Goal: Transaction & Acquisition: Purchase product/service

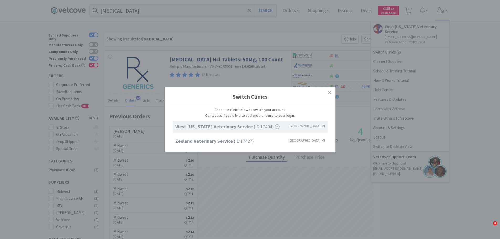
select select "1"
click at [199, 141] on strong "Zeeland Veterinary Service" at bounding box center [206, 141] width 59 height 6
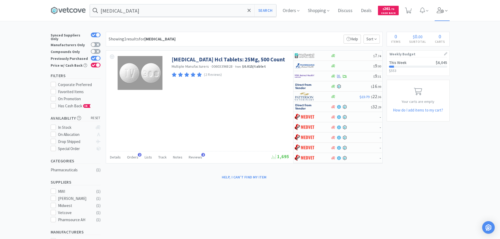
click at [443, 10] on icon at bounding box center [440, 10] width 7 height 6
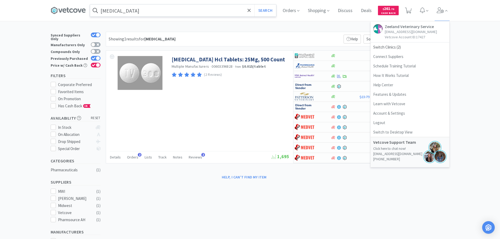
click at [161, 9] on input "[MEDICAL_DATA]" at bounding box center [183, 10] width 186 height 12
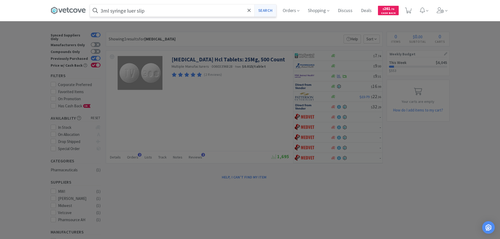
type input "3ml syringe luer slip"
click at [269, 11] on button "Search" at bounding box center [265, 10] width 22 height 12
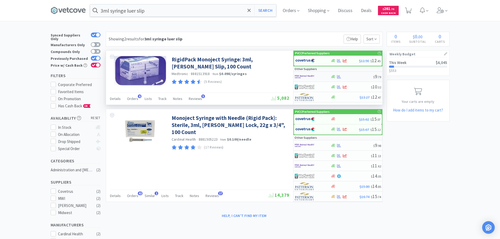
click at [301, 74] on img at bounding box center [305, 77] width 20 height 8
select select "1"
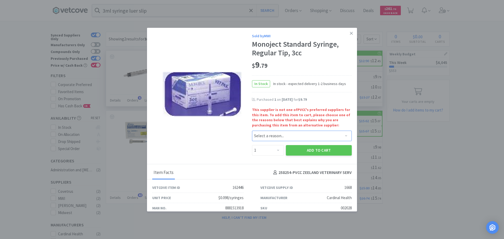
click at [294, 136] on select "Select a reason... Availability - This item is out of stock at the preferred su…" at bounding box center [302, 136] width 100 height 11
select select "pricing"
click at [252, 131] on select "Select a reason... Availability - This item is out of stock at the preferred su…" at bounding box center [302, 136] width 100 height 11
click at [309, 152] on button "Add to Cart" at bounding box center [319, 150] width 66 height 11
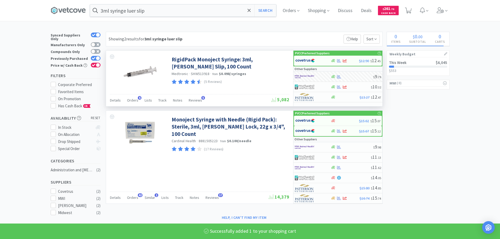
select select "1"
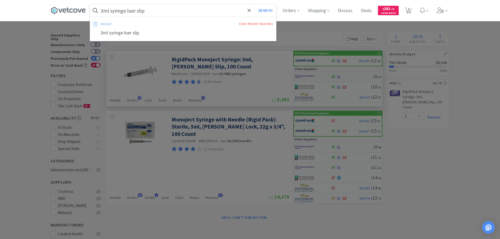
click at [166, 14] on input "3ml syringe luer slip" at bounding box center [183, 10] width 186 height 12
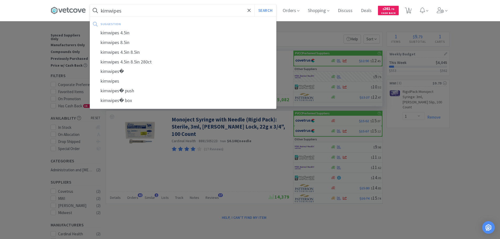
type input "kimwipes"
click at [254, 4] on button "Search" at bounding box center [265, 10] width 22 height 12
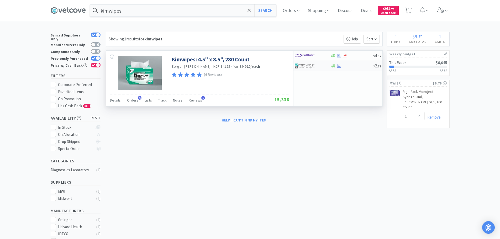
click at [316, 66] on div at bounding box center [309, 65] width 29 height 9
select select "1"
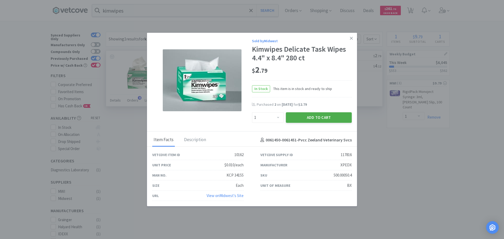
click at [321, 118] on button "Add to Cart" at bounding box center [319, 117] width 66 height 11
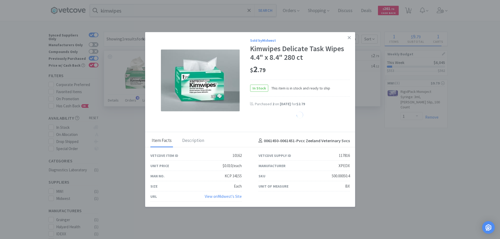
select select "1"
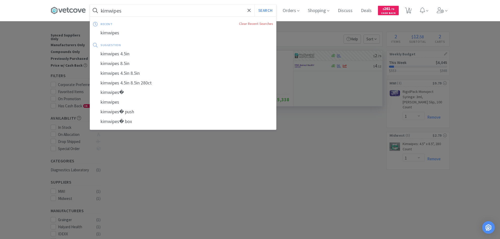
click at [180, 10] on input "kimwipes" at bounding box center [183, 10] width 186 height 12
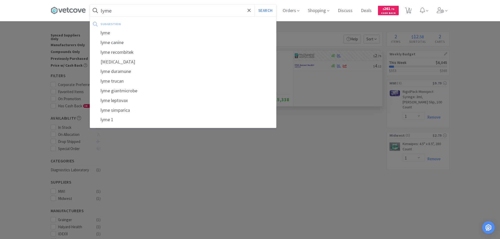
type input "lyme"
click at [254, 4] on button "Search" at bounding box center [265, 10] width 22 height 12
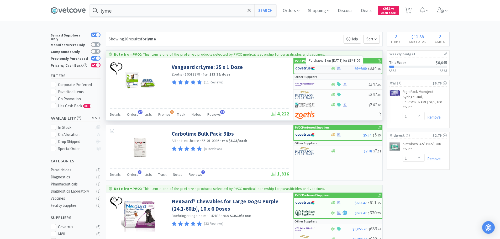
click at [338, 68] on icon at bounding box center [339, 68] width 4 height 3
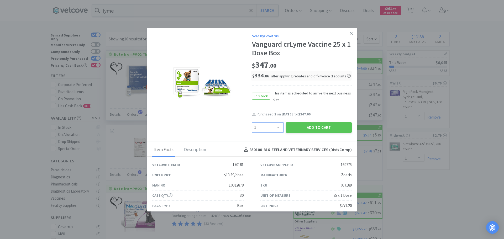
click at [276, 127] on select "Enter Quantity 1 2 3 4 5 6 7 8 9 10 11 12 13 14 15 16 17 18 19 20 Enter Quantity" at bounding box center [268, 127] width 32 height 11
select select "2"
click at [252, 122] on select "Enter Quantity 1 2 3 4 5 6 7 8 9 10 11 12 13 14 15 16 17 18 19 20 Enter Quantity" at bounding box center [268, 127] width 32 height 11
click at [319, 125] on button "Add to Cart" at bounding box center [319, 127] width 66 height 11
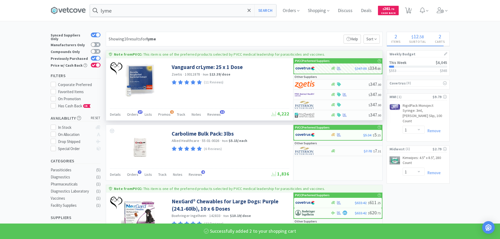
select select "2"
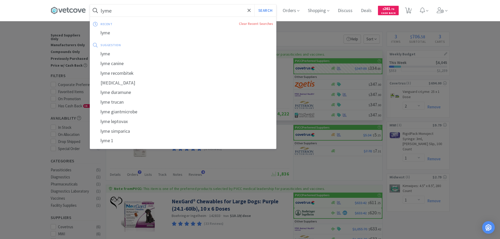
click at [163, 12] on input "lyme" at bounding box center [183, 10] width 186 height 12
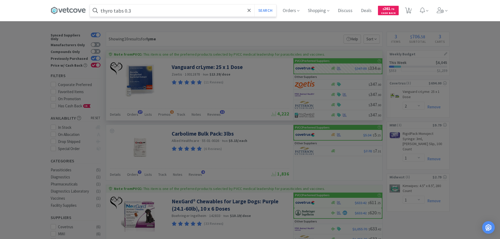
type input "thyro tabs 0.3"
click at [254, 4] on button "Search" at bounding box center [265, 10] width 22 height 12
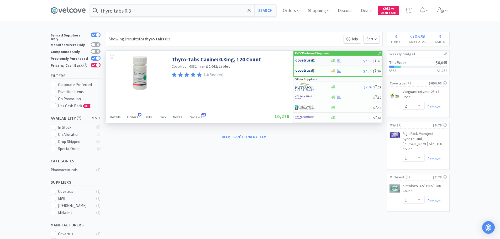
click at [322, 62] on div at bounding box center [309, 60] width 29 height 9
select select "1"
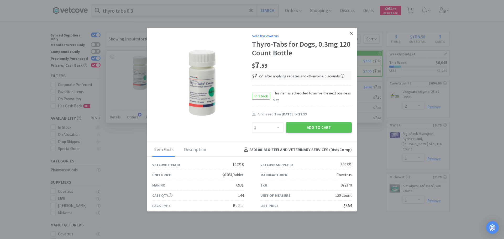
click at [350, 34] on icon at bounding box center [351, 33] width 3 height 5
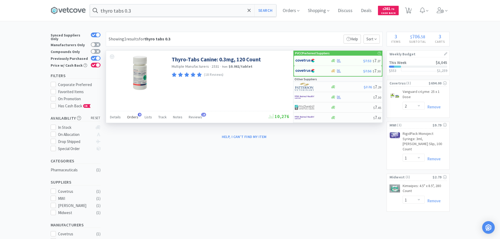
click at [134, 116] on span "Orders" at bounding box center [132, 117] width 11 height 5
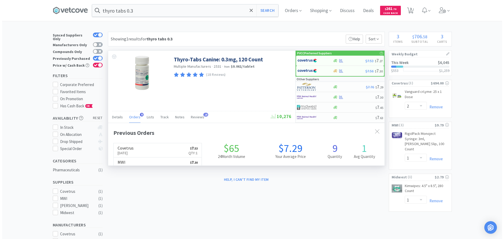
scroll to position [141, 276]
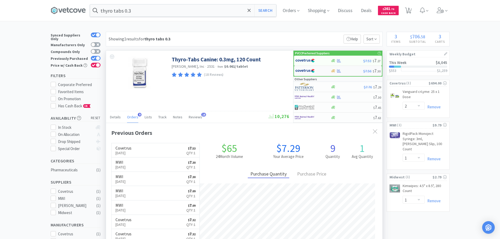
click at [320, 72] on div at bounding box center [309, 70] width 29 height 9
select select "1"
click at [314, 97] on img at bounding box center [305, 97] width 20 height 8
select select "1"
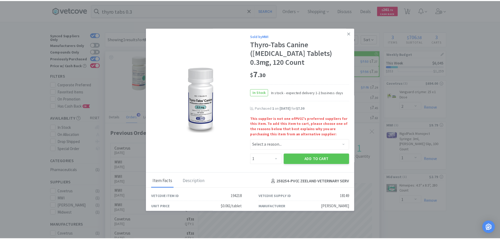
scroll to position [26, 0]
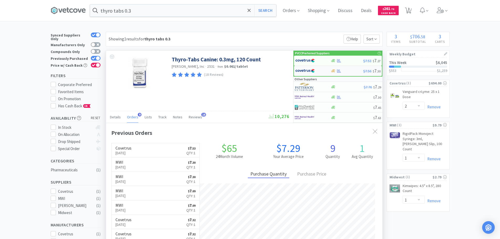
click at [311, 70] on img at bounding box center [305, 71] width 20 height 8
select select "1"
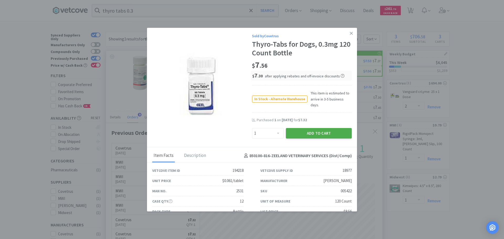
click at [314, 129] on button "Add to Cart" at bounding box center [319, 133] width 66 height 11
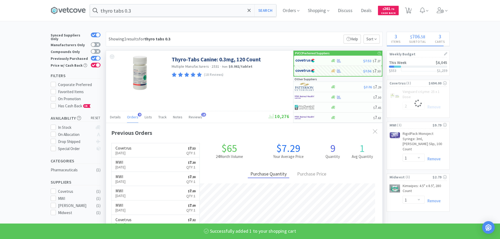
select select "1"
select select "2"
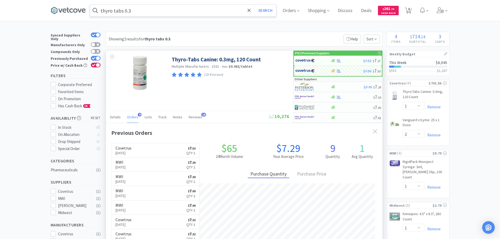
click at [194, 15] on input "thyro tabs 0.3" at bounding box center [183, 10] width 186 height 12
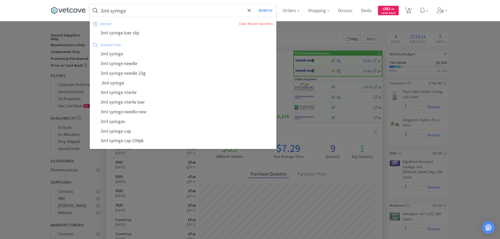
type input "3ml syringe"
click at [254, 4] on button "Search" at bounding box center [265, 10] width 22 height 12
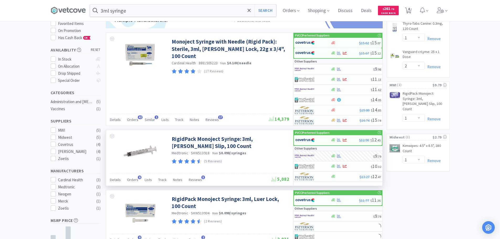
scroll to position [105, 0]
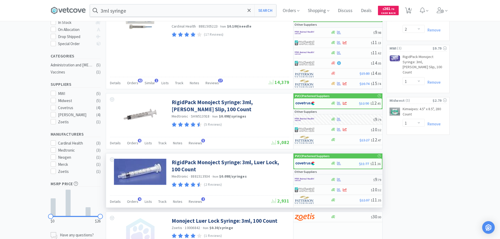
click at [309, 180] on img at bounding box center [305, 180] width 20 height 8
select select "1"
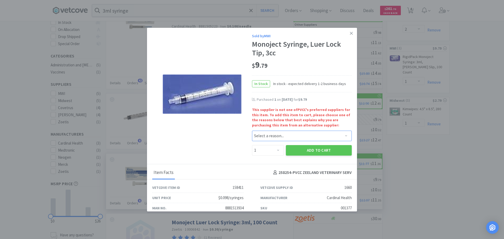
click at [271, 137] on select "Select a reason... Availability - This item is out of stock at the preferred su…" at bounding box center [302, 136] width 100 height 11
select select "pricing"
click at [252, 131] on select "Select a reason... Availability - This item is out of stock at the preferred su…" at bounding box center [302, 136] width 100 height 11
click at [300, 155] on button "Add to Cart" at bounding box center [319, 150] width 66 height 11
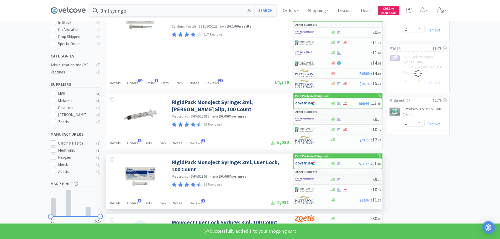
select select "1"
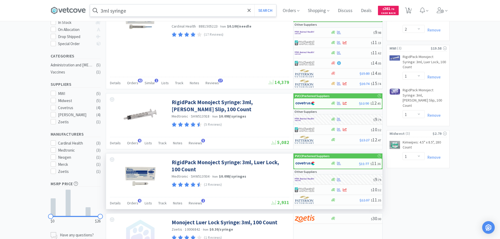
click at [221, 7] on input "3ml syringe" at bounding box center [183, 10] width 186 height 12
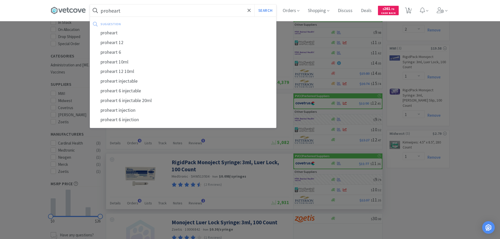
type input "proheart"
click at [254, 4] on button "Search" at bounding box center [265, 10] width 22 height 12
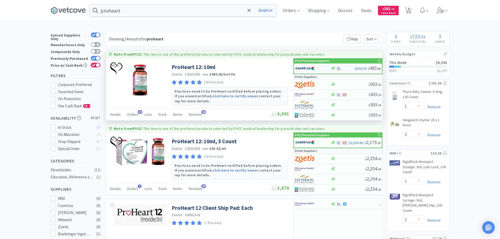
click at [301, 70] on img at bounding box center [305, 69] width 20 height 8
select select "1"
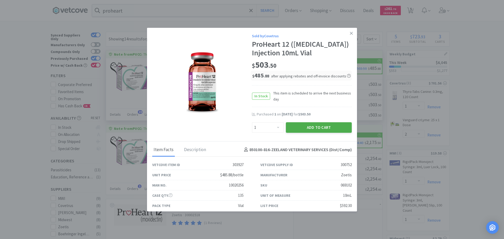
click at [301, 127] on button "Add to Cart" at bounding box center [319, 127] width 66 height 11
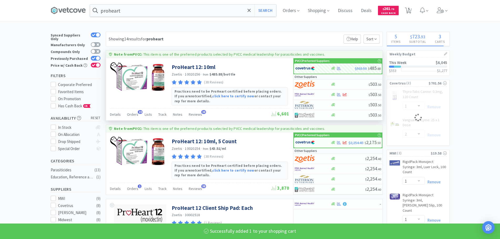
select select "1"
select select "2"
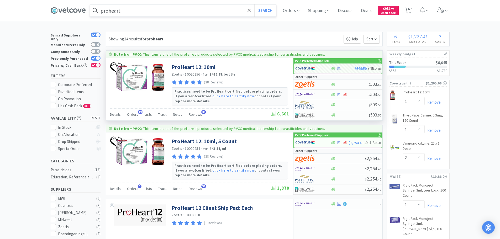
click at [165, 12] on input "proheart" at bounding box center [183, 10] width 186 height 12
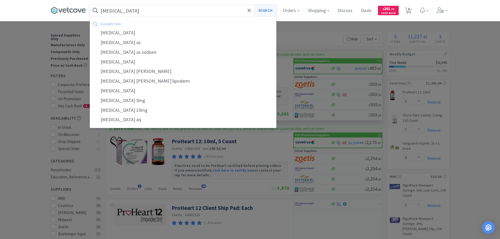
type input "prednisolone"
click at [269, 12] on button "Search" at bounding box center [265, 10] width 22 height 12
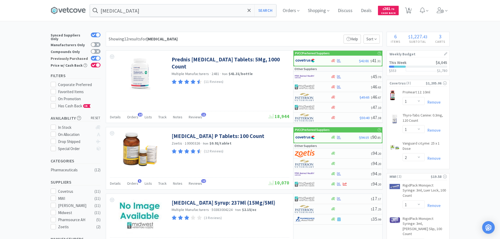
click at [91, 56] on div at bounding box center [96, 58] width 10 height 5
checkbox input "false"
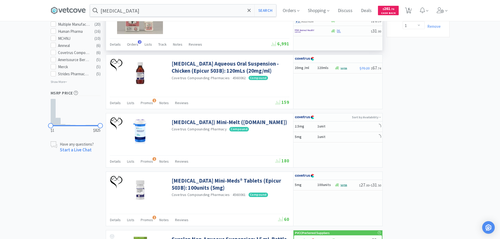
scroll to position [263, 0]
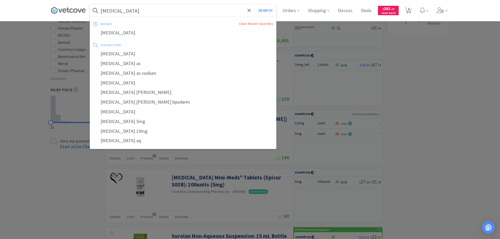
click at [151, 12] on input "prednisolone" at bounding box center [183, 10] width 186 height 12
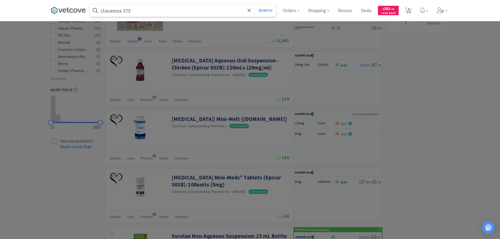
type input "clavamox 375"
click at [254, 4] on button "Search" at bounding box center [265, 10] width 22 height 12
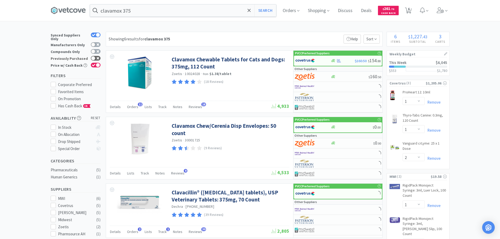
click at [96, 56] on div at bounding box center [96, 58] width 10 height 5
checkbox input "true"
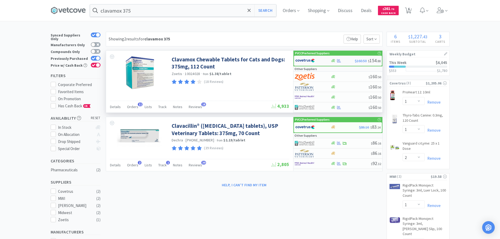
click at [315, 61] on div at bounding box center [309, 60] width 29 height 9
select select "1"
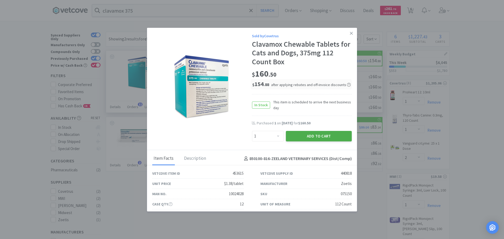
click at [321, 134] on button "Add to Cart" at bounding box center [319, 136] width 66 height 11
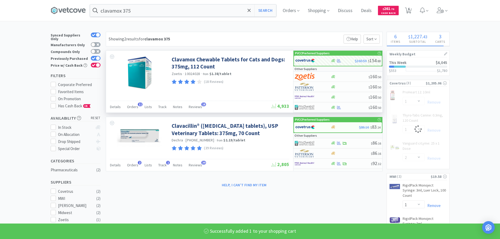
select select "1"
select select "2"
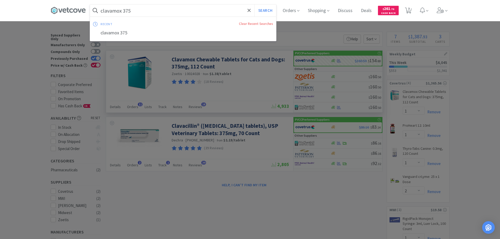
click at [144, 10] on input "clavamox 375" at bounding box center [183, 10] width 186 height 12
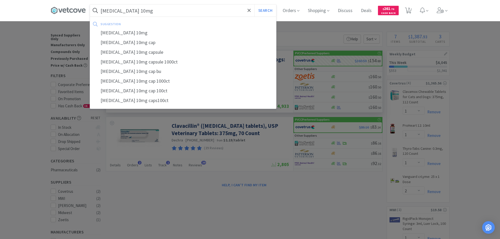
type input "fluoxetine 10mg"
click at [254, 4] on button "Search" at bounding box center [265, 10] width 22 height 12
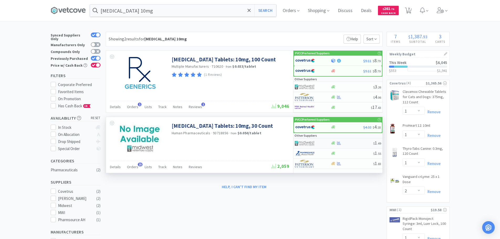
click at [310, 142] on img at bounding box center [305, 143] width 20 height 8
select select "1"
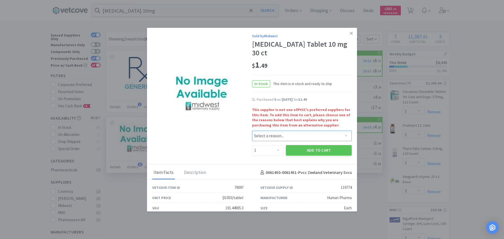
click at [267, 131] on select "Select a reason... Availability - This item is out of stock at the preferred su…" at bounding box center [302, 136] width 100 height 11
select select "pricing"
click at [252, 131] on select "Select a reason... Availability - This item is out of stock at the preferred su…" at bounding box center [302, 136] width 100 height 11
drag, startPoint x: 272, startPoint y: 144, endPoint x: 272, endPoint y: 137, distance: 7.4
click at [272, 145] on select "Enter Quantity 1 2 3 4 5 6 7 8 9 10 11 12 13 14 15 16 17 18 19 20 Enter Quantity" at bounding box center [268, 150] width 32 height 11
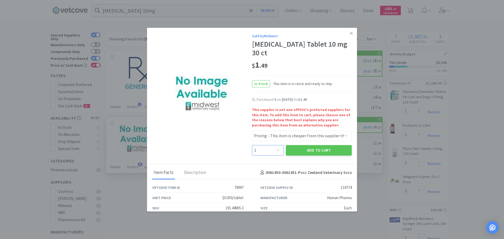
select select "5"
click at [252, 145] on select "Enter Quantity 1 2 3 4 5 6 7 8 9 10 11 12 13 14 15 16 17 18 19 20 Enter Quantity" at bounding box center [268, 150] width 32 height 11
click at [310, 144] on div "Add to Cart" at bounding box center [319, 150] width 68 height 13
click at [314, 145] on button "Add to Cart" at bounding box center [319, 150] width 66 height 11
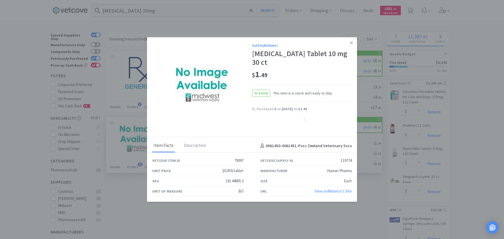
select select "5"
select select "1"
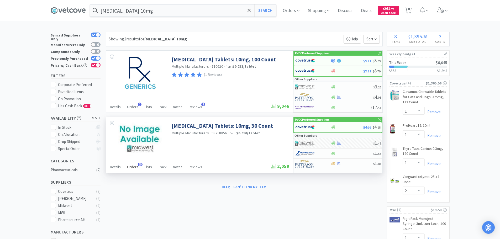
click at [133, 168] on span "Orders" at bounding box center [132, 167] width 11 height 5
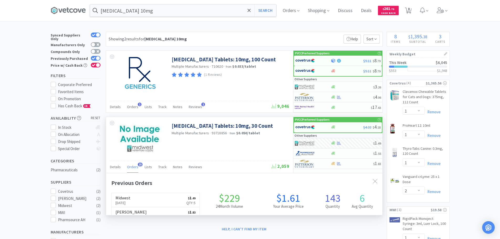
scroll to position [141, 276]
click at [133, 168] on span "Orders" at bounding box center [132, 167] width 11 height 5
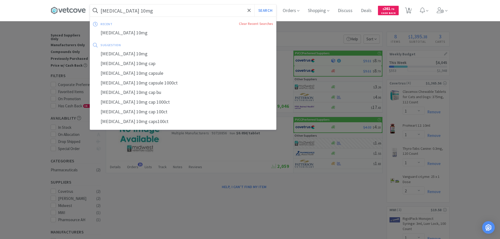
click at [152, 9] on input "fluoxetine 10mg" at bounding box center [183, 10] width 186 height 12
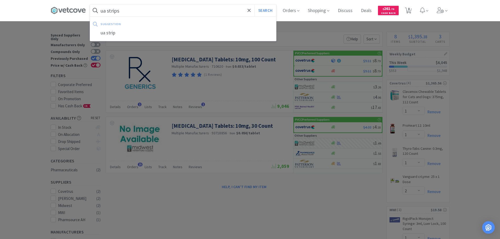
type input "ua strips"
click at [254, 4] on button "Search" at bounding box center [265, 10] width 22 height 12
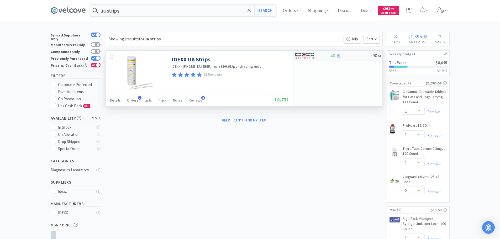
click at [336, 57] on div at bounding box center [351, 56] width 40 height 4
select select "1"
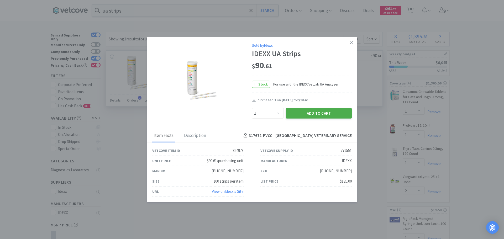
click at [300, 113] on button "Add to Cart" at bounding box center [319, 113] width 66 height 11
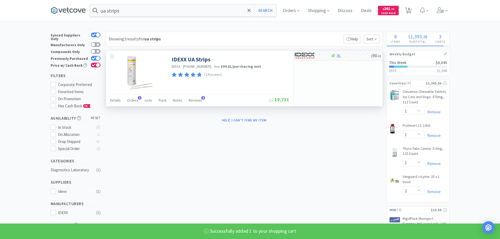
select select "1"
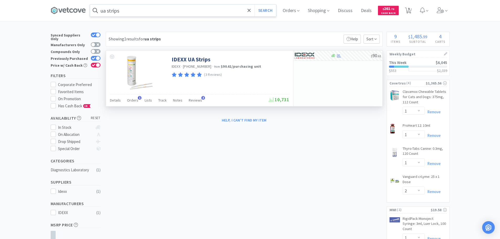
click at [223, 9] on input "ua strips" at bounding box center [183, 10] width 186 height 12
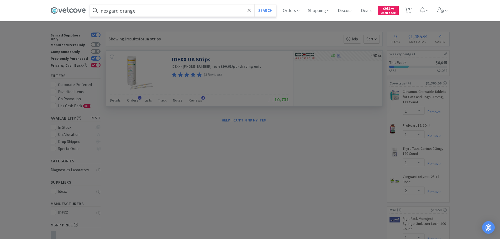
type input "nexgard orange"
click at [254, 4] on button "Search" at bounding box center [265, 10] width 22 height 12
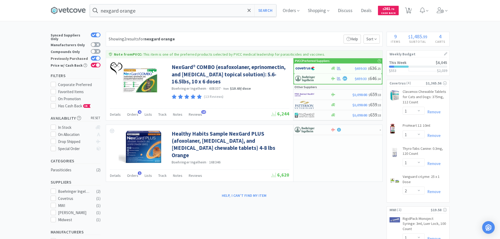
click at [96, 56] on div at bounding box center [98, 58] width 4 height 4
checkbox input "false"
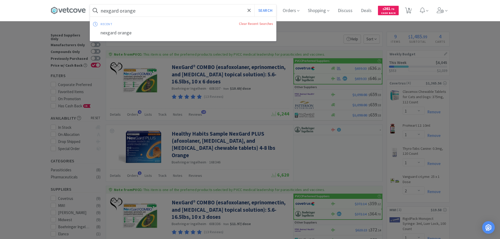
click at [141, 10] on input "nexgard orange" at bounding box center [183, 10] width 186 height 12
click at [143, 11] on input "nexgard orange" at bounding box center [183, 10] width 186 height 12
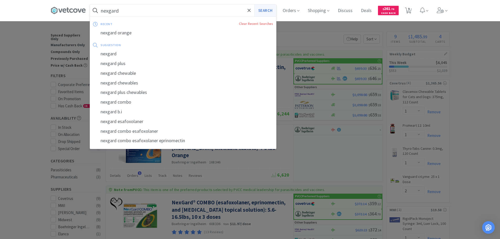
type input "nexgard"
click at [265, 8] on button "Search" at bounding box center [265, 10] width 22 height 12
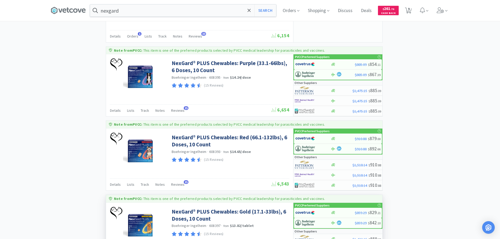
scroll to position [883, 0]
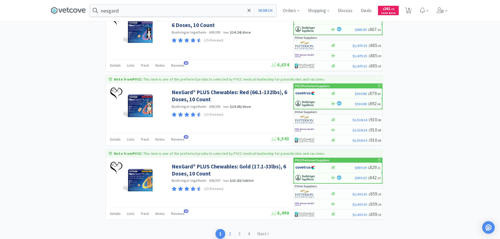
click at [234, 229] on link "2" at bounding box center [229, 234] width 9 height 10
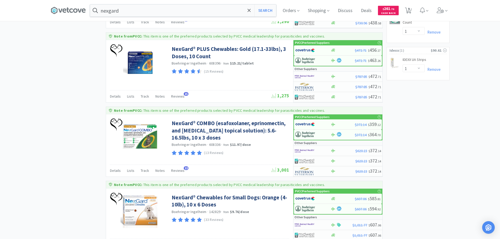
scroll to position [368, 0]
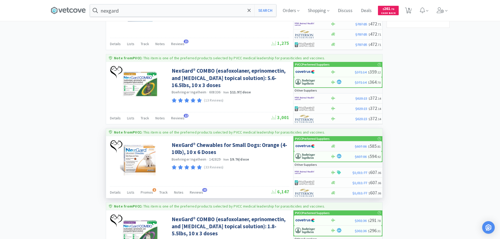
click at [320, 146] on div at bounding box center [309, 146] width 29 height 9
select select "1"
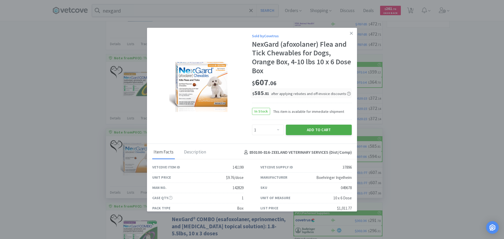
click at [324, 133] on button "Add to Cart" at bounding box center [319, 130] width 66 height 11
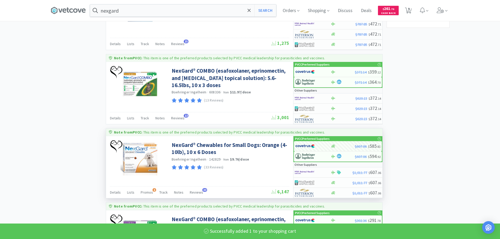
select select "1"
select select "2"
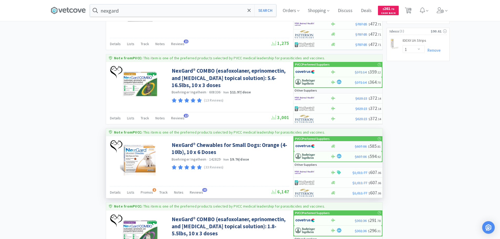
click at [304, 146] on img at bounding box center [305, 146] width 20 height 8
select select "1"
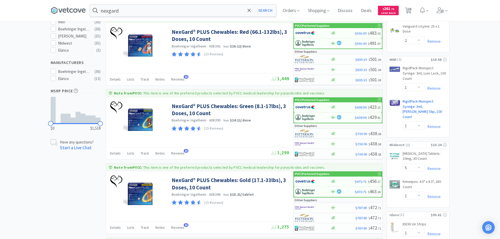
scroll to position [53, 0]
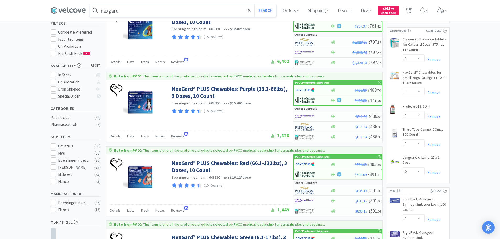
click at [144, 7] on input "nexgard" at bounding box center [183, 10] width 186 height 12
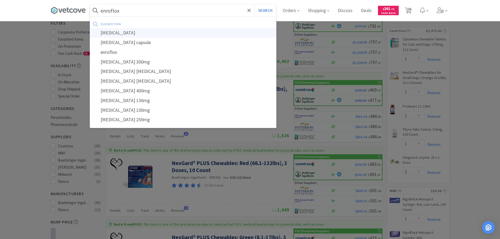
click at [134, 36] on div "enrofloxacin" at bounding box center [183, 33] width 186 height 10
type input "enrofloxacin"
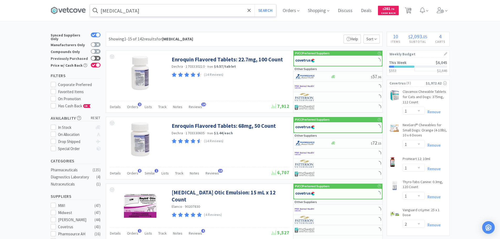
click at [97, 57] on icon at bounding box center [98, 58] width 3 height 3
checkbox input "true"
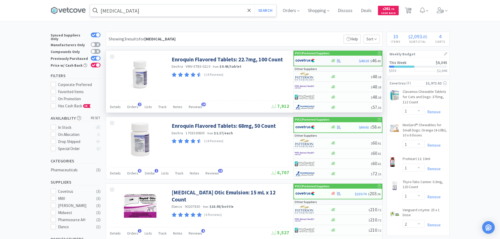
click at [303, 58] on img at bounding box center [305, 61] width 20 height 8
select select "1"
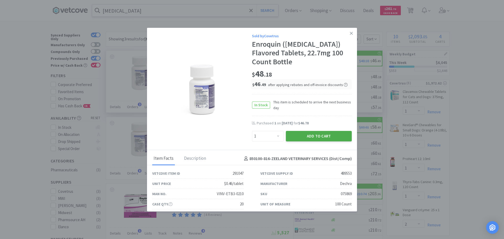
click at [318, 138] on button "Add to Cart" at bounding box center [319, 136] width 66 height 11
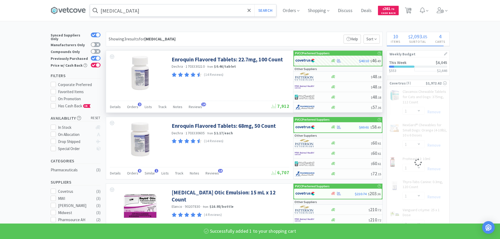
select select "1"
select select "2"
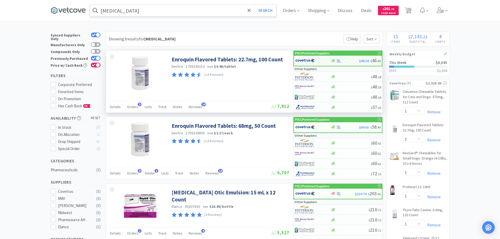
click at [164, 13] on input "enrofloxacin" at bounding box center [183, 10] width 186 height 12
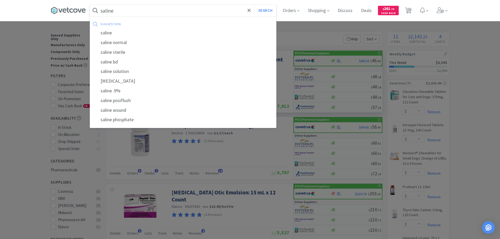
type input "saline"
click at [254, 4] on button "Search" at bounding box center [265, 10] width 22 height 12
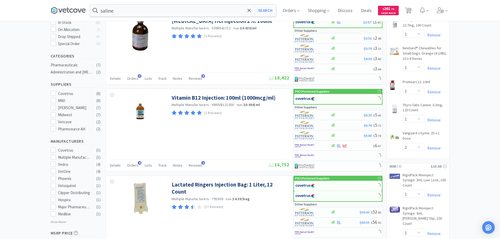
scroll to position [236, 0]
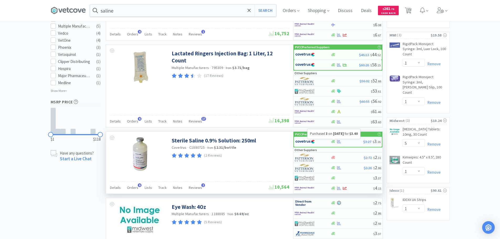
click at [341, 140] on icon at bounding box center [339, 142] width 4 height 4
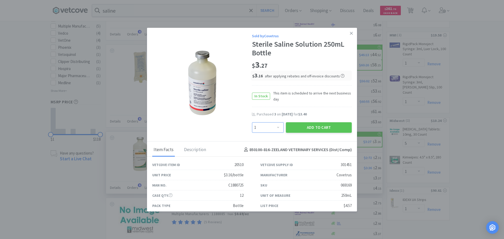
click at [270, 128] on select "Enter Quantity 1 2 3 4 5 6 7 8 9 10 11 12 13 14 15 16 17 18 19 20 Enter Quantity" at bounding box center [268, 127] width 32 height 11
select select "2"
click at [252, 122] on select "Enter Quantity 1 2 3 4 5 6 7 8 9 10 11 12 13 14 15 16 17 18 19 20 Enter Quantity" at bounding box center [268, 127] width 32 height 11
click at [307, 134] on div "Sold by Covetrus Sterile Saline Solution 250mL Bottle $ 3 . 27 $ 3 . 16 after a…" at bounding box center [252, 85] width 210 height 114
click at [311, 129] on button "Add to Cart" at bounding box center [319, 127] width 66 height 11
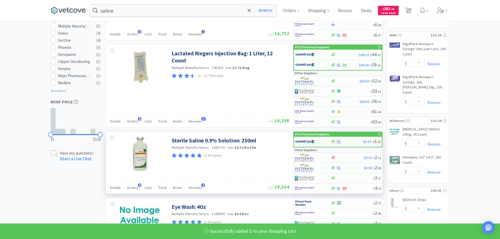
select select "2"
select select "1"
select select "2"
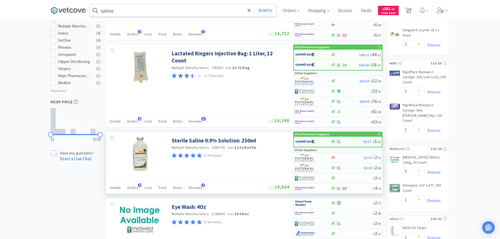
click at [165, 8] on input "saline" at bounding box center [183, 10] width 186 height 12
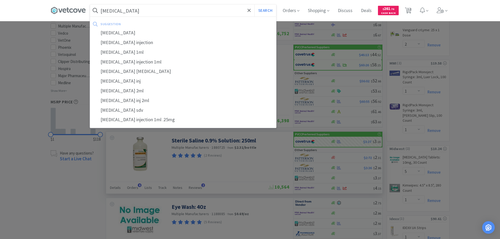
type input "cosyntropin"
click at [254, 4] on button "Search" at bounding box center [265, 10] width 22 height 12
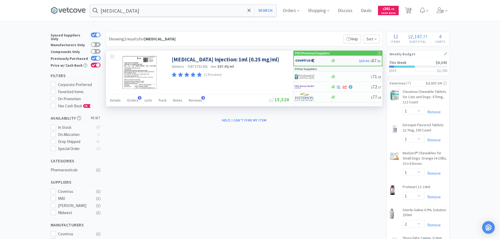
click at [337, 62] on div at bounding box center [345, 61] width 28 height 4
select select "1"
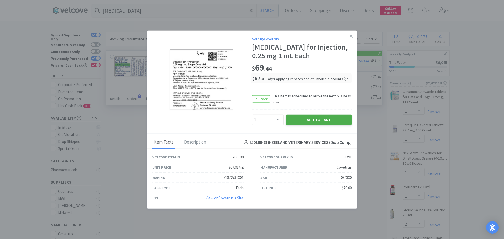
click at [340, 121] on button "Add to Cart" at bounding box center [319, 120] width 66 height 11
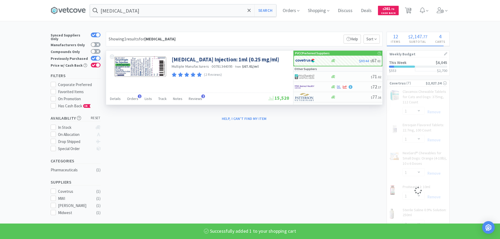
select select "1"
select select "2"
select select "1"
select select "2"
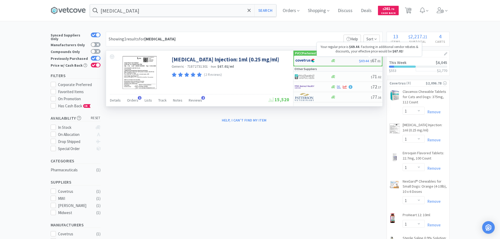
click at [359, 59] on span "$69.44" at bounding box center [364, 61] width 10 height 5
select select "1"
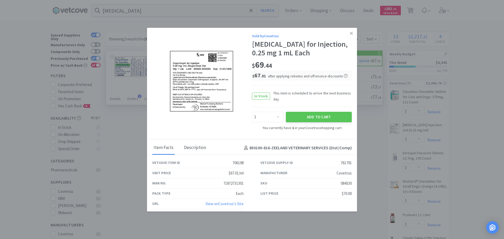
click at [192, 149] on div "Description" at bounding box center [195, 148] width 25 height 13
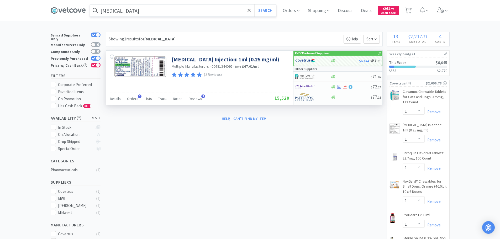
click at [176, 10] on input "cosyntropin" at bounding box center [183, 10] width 186 height 12
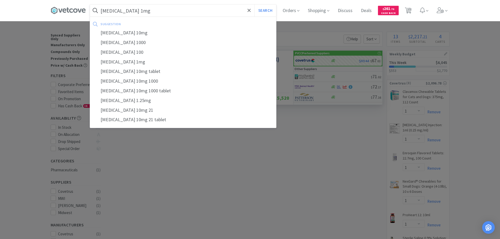
type input "prednisone 1mg"
click at [254, 4] on button "Search" at bounding box center [265, 10] width 22 height 12
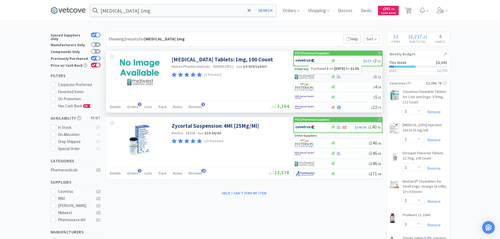
click at [340, 76] on icon at bounding box center [339, 77] width 4 height 4
select select "1"
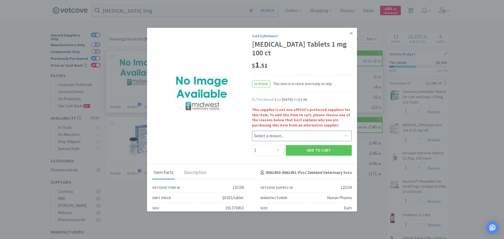
click at [287, 131] on select "Select a reason... Availability - This item is out of stock at the preferred su…" at bounding box center [302, 136] width 100 height 11
select select "pricing"
click at [252, 131] on select "Select a reason... Availability - This item is out of stock at the preferred su…" at bounding box center [302, 136] width 100 height 11
click at [296, 145] on button "Add to Cart" at bounding box center [319, 150] width 66 height 11
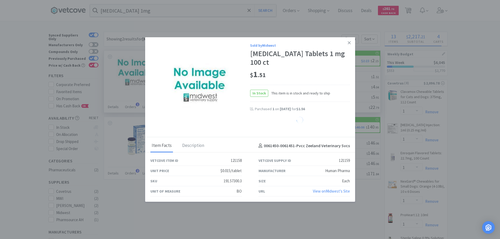
select select "1"
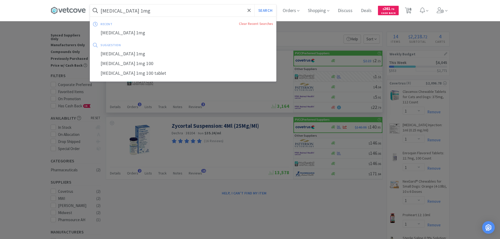
click at [167, 9] on input "prednisone 1mg" at bounding box center [183, 10] width 186 height 12
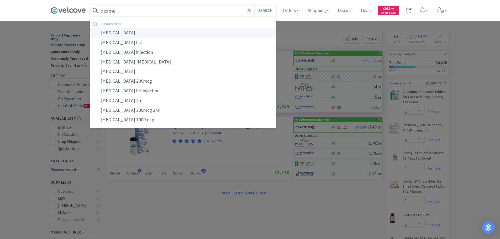
click at [159, 35] on div "dexmedetomidine" at bounding box center [183, 33] width 186 height 10
type input "dexmedetomidine"
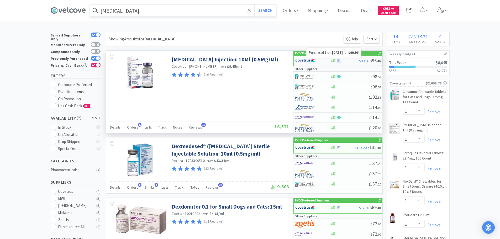
click at [339, 61] on icon at bounding box center [339, 60] width 4 height 3
select select "1"
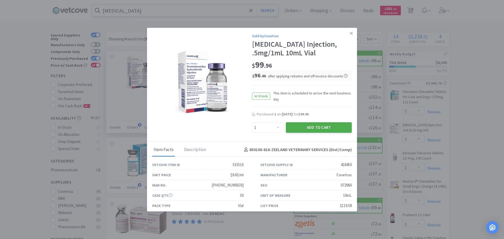
click at [336, 133] on button "Add to Cart" at bounding box center [319, 127] width 66 height 11
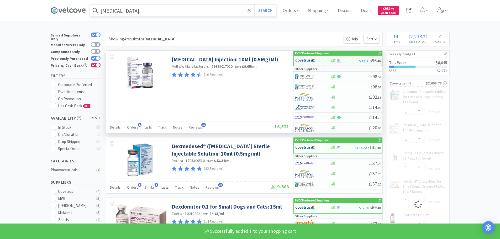
select select "1"
select select "2"
select select "1"
select select "2"
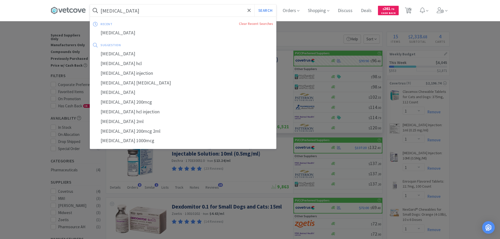
click at [127, 11] on input "dexmedetomidine" at bounding box center [183, 10] width 186 height 12
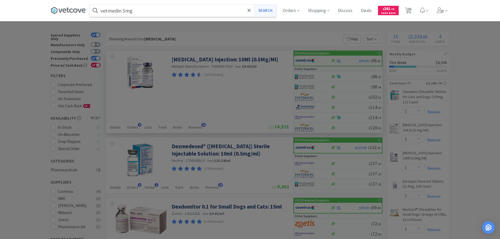
type input "vetmedin 5mg"
click at [273, 9] on button "Search" at bounding box center [265, 10] width 22 height 12
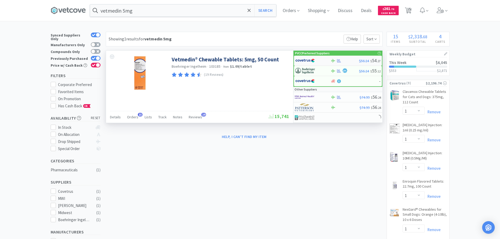
click at [303, 60] on img at bounding box center [305, 61] width 20 height 8
select select "1"
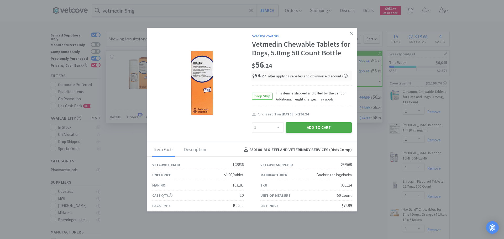
click at [314, 128] on button "Add to Cart" at bounding box center [319, 127] width 66 height 11
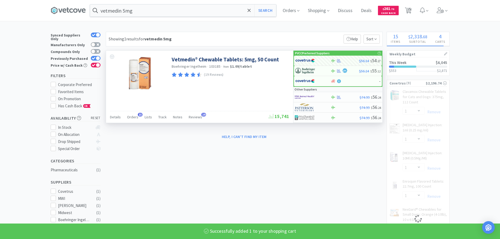
select select "1"
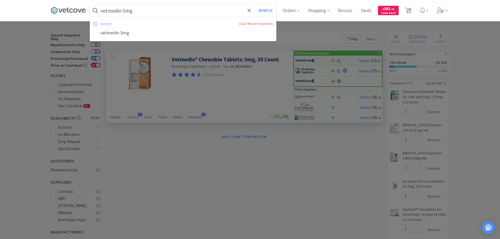
click at [227, 15] on input "vetmedin 5mg" at bounding box center [183, 10] width 186 height 12
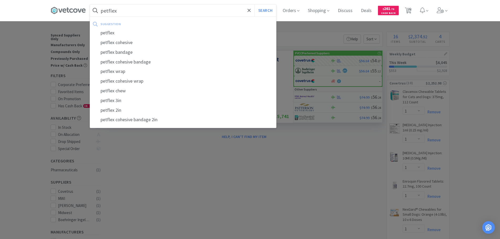
type input "petflex"
click at [254, 4] on button "Search" at bounding box center [265, 10] width 22 height 12
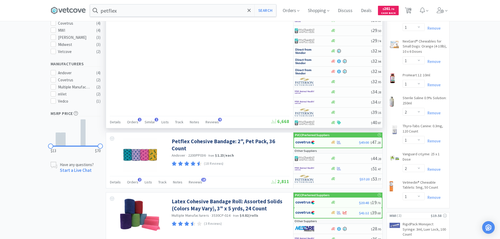
scroll to position [210, 0]
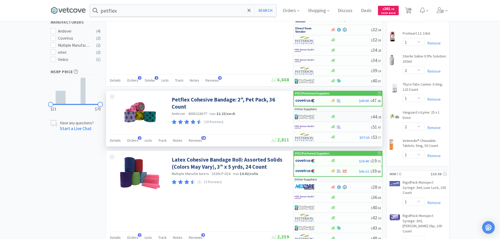
click at [306, 116] on img at bounding box center [305, 117] width 20 height 8
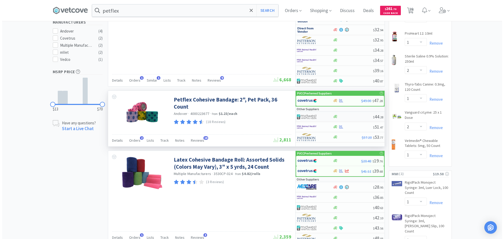
select select "1"
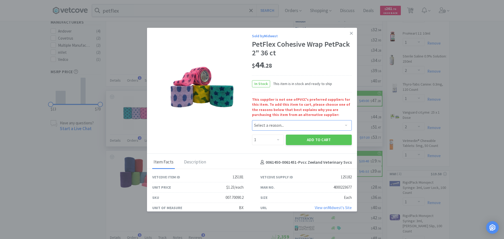
click at [304, 126] on select "Select a reason... Availability - This item is out of stock at the preferred su…" at bounding box center [302, 125] width 100 height 11
select select "pricing"
click at [252, 120] on select "Select a reason... Availability - This item is out of stock at the preferred su…" at bounding box center [302, 125] width 100 height 11
click at [294, 139] on button "Add to Cart" at bounding box center [319, 140] width 66 height 11
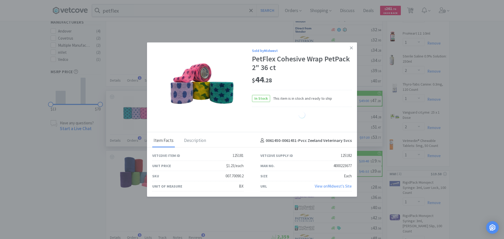
select select "1"
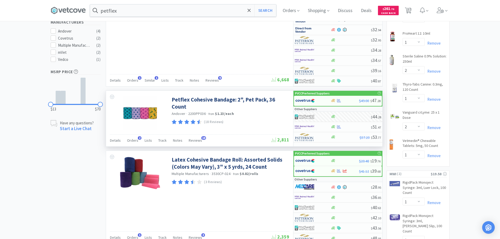
scroll to position [53, 0]
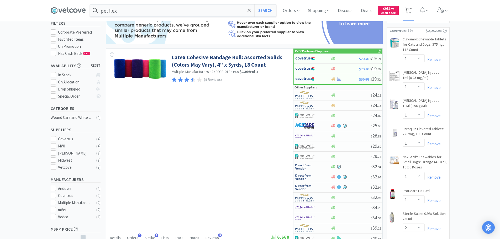
click at [411, 11] on span "17" at bounding box center [409, 8] width 4 height 21
select select "1"
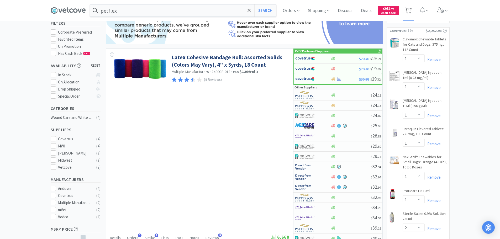
select select "1"
select select "2"
select select "1"
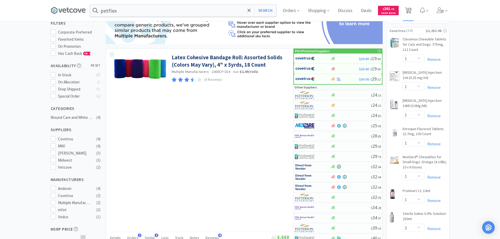
select select "2"
select select "1"
select select "5"
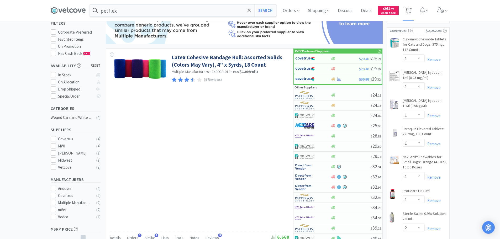
select select "1"
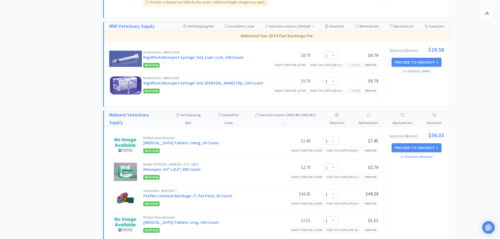
scroll to position [394, 0]
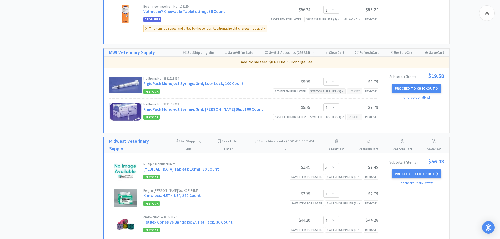
click at [328, 92] on div "Switch Supplier ( 3 )" at bounding box center [327, 91] width 34 height 5
click at [323, 118] on div "Switch Supplier ( 3 )" at bounding box center [327, 116] width 34 height 5
click at [232, 111] on link "RigidPack Monoject Syringe: 3ml, Luer Slip, 100 Count" at bounding box center [203, 109] width 120 height 5
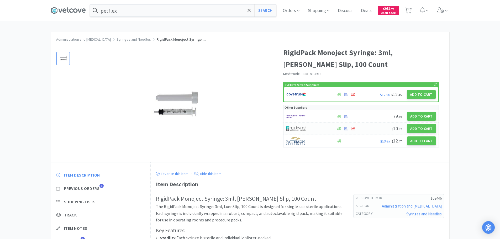
click at [315, 125] on div at bounding box center [308, 128] width 45 height 9
select select "1"
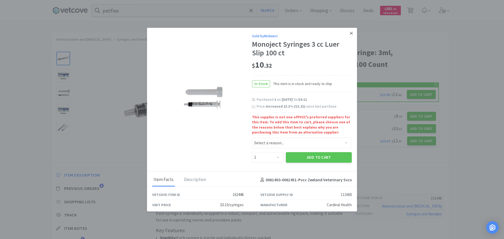
click at [350, 33] on icon at bounding box center [351, 33] width 3 height 5
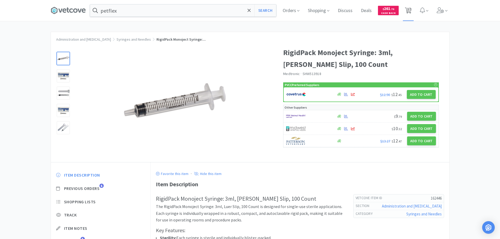
click at [410, 8] on span "17" at bounding box center [409, 8] width 4 height 21
select select "1"
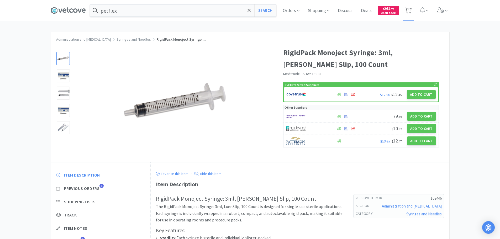
select select "1"
select select "2"
select select "1"
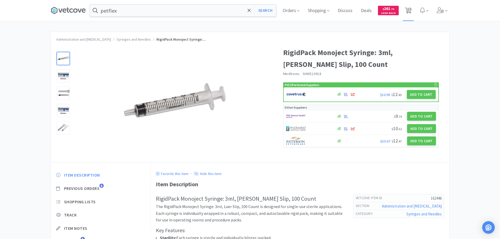
select select "2"
select select "1"
select select "5"
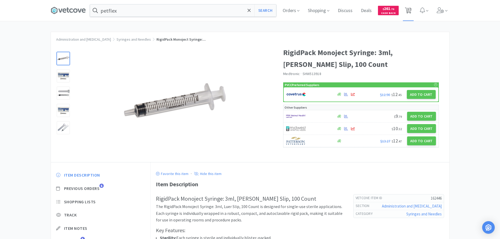
select select "1"
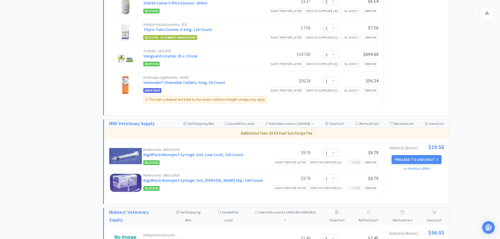
scroll to position [341, 0]
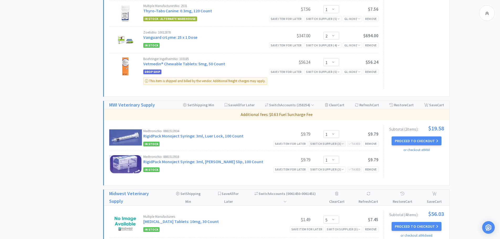
click at [334, 145] on div "Switch Supplier ( 3 )" at bounding box center [327, 143] width 34 height 5
click at [221, 135] on link "RigidPack Monoject Syringe: 3ml, Luer Lock, 100 Count" at bounding box center [193, 135] width 100 height 5
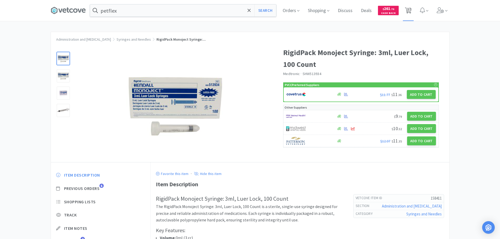
click at [410, 8] on span "17" at bounding box center [409, 8] width 4 height 21
select select "1"
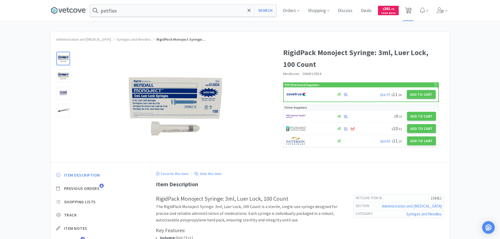
select select "1"
select select "2"
select select "1"
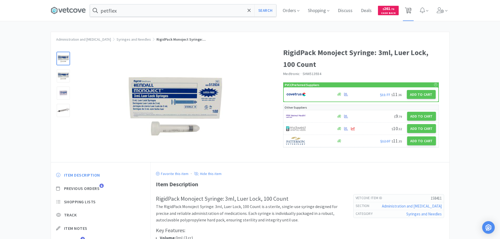
select select "2"
select select "1"
select select "5"
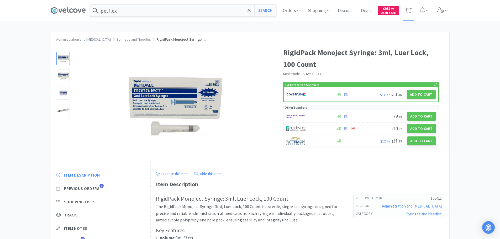
select select "1"
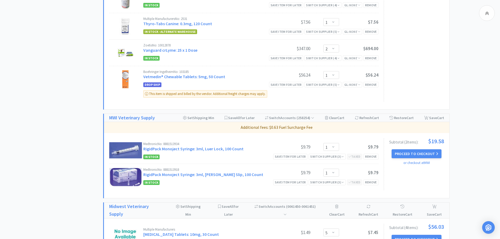
scroll to position [368, 0]
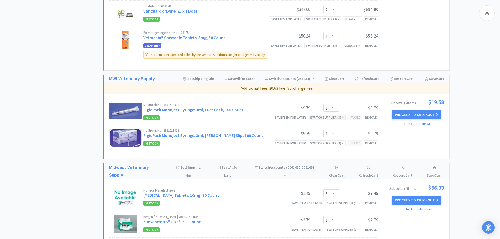
click at [316, 117] on div "Switch Supplier ( 3 )" at bounding box center [327, 117] width 34 height 5
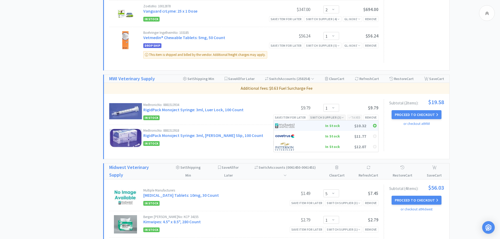
click at [294, 124] on img at bounding box center [285, 126] width 20 height 8
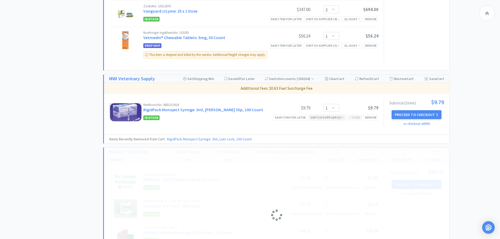
select select "1"
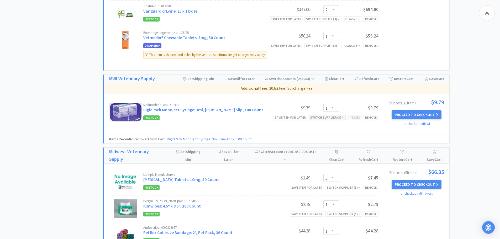
click at [314, 117] on div "Switch Supplier ( 3 )" at bounding box center [327, 117] width 34 height 5
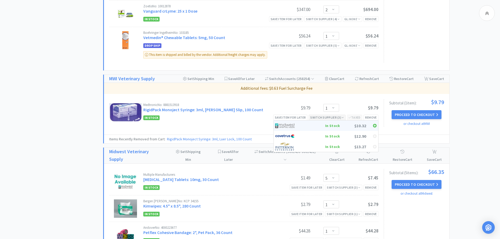
click at [305, 126] on div "In Stock" at bounding box center [320, 126] width 39 height 8
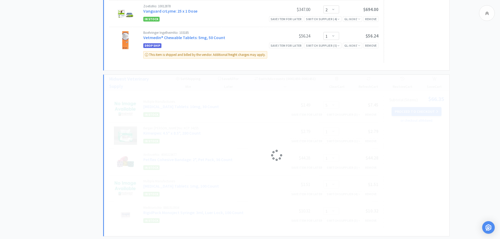
select select "1"
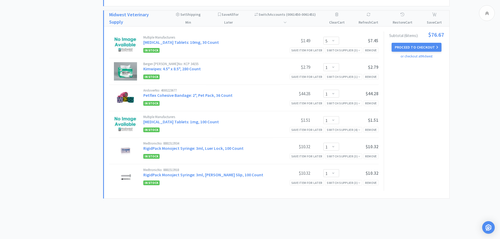
scroll to position [419, 0]
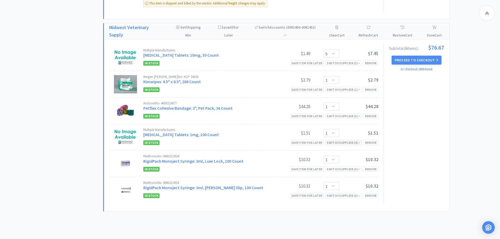
click at [342, 144] on div "Switch Supplier ( 4 )" at bounding box center [344, 142] width 34 height 5
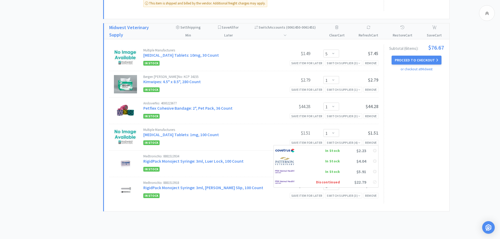
click at [420, 168] on div "Subtotal ( 6 item s ): $76.67 Proceed to Checkout or checkout at Midwest" at bounding box center [414, 124] width 60 height 159
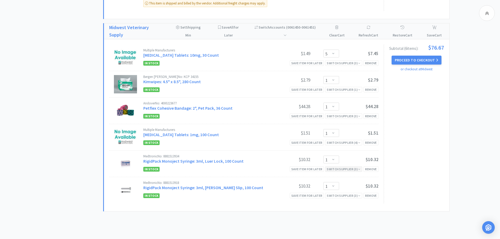
click at [348, 171] on div "Switch Supplier ( 3 )" at bounding box center [344, 169] width 34 height 5
click at [428, 184] on div "Subtotal ( 6 item s ): $76.67 Proceed to Checkout or checkout at Midwest" at bounding box center [414, 124] width 60 height 159
click at [336, 194] on div "Switch Supplier ( 3 )" at bounding box center [344, 195] width 34 height 5
click at [431, 191] on div "Subtotal ( 6 item s ): $76.67 Proceed to Checkout or checkout at Midwest" at bounding box center [414, 124] width 60 height 159
click at [347, 62] on div "Switch Supplier ( 3 )" at bounding box center [344, 63] width 34 height 5
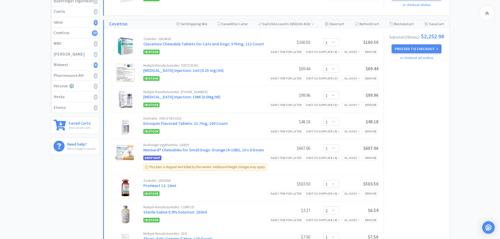
scroll to position [104, 0]
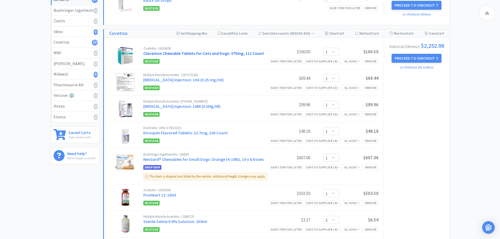
click at [240, 54] on link "Clavamox Chewable Tablets for Cats and Dogs: 375mg, 112 Count" at bounding box center [203, 53] width 121 height 5
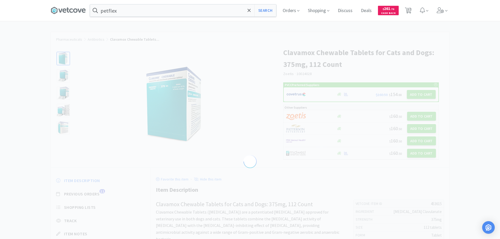
select select "453615"
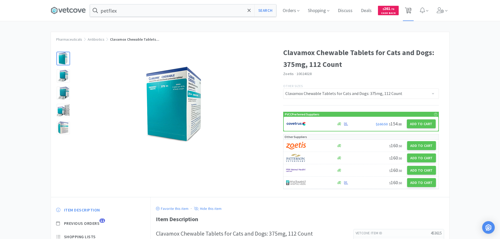
click at [410, 12] on span "17" at bounding box center [409, 8] width 4 height 21
select select "1"
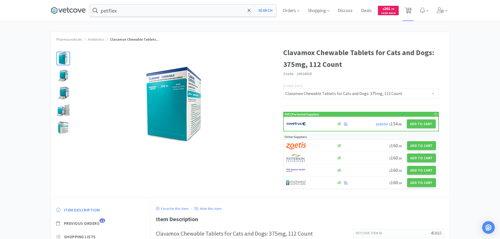
select select "1"
select select "2"
select select "1"
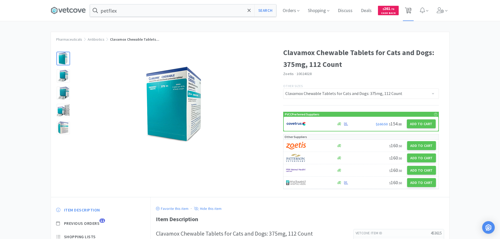
select select "2"
select select "1"
select select "5"
select select "1"
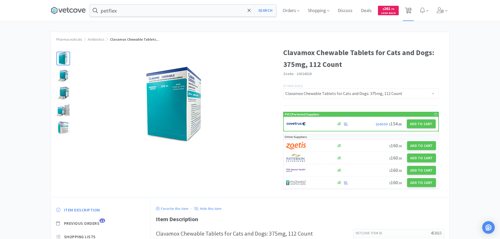
select select "1"
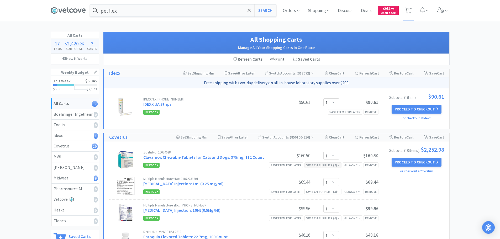
click at [327, 164] on div "Switch Supplier ( 4 )" at bounding box center [323, 165] width 34 height 5
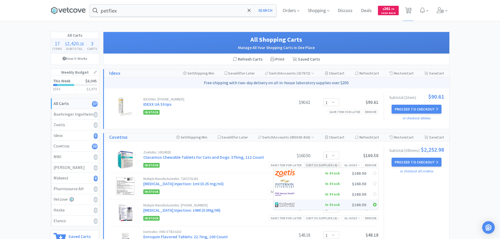
click at [314, 203] on div "In Stock" at bounding box center [320, 205] width 39 height 8
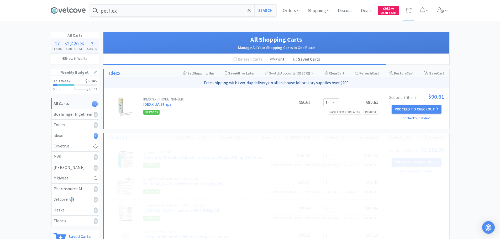
select select "1"
select select "5"
select select "1"
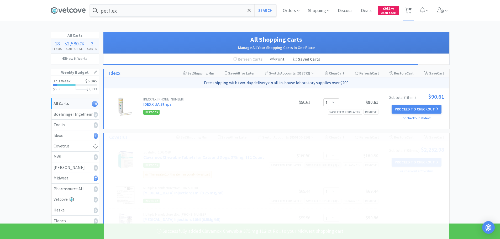
select select "2"
select select "1"
select select "2"
select select "1"
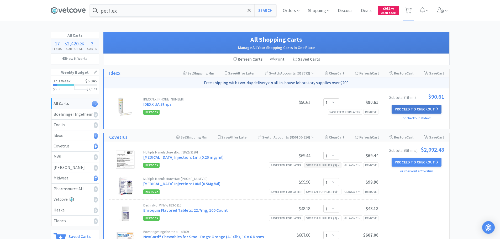
click at [420, 106] on button "Proceed to Checkout" at bounding box center [417, 109] width 50 height 9
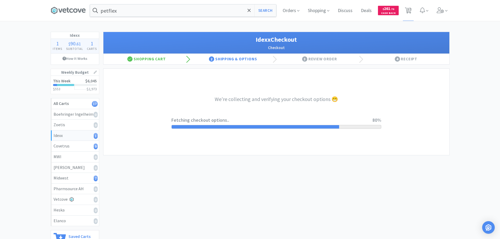
select select "904"
select select "003"
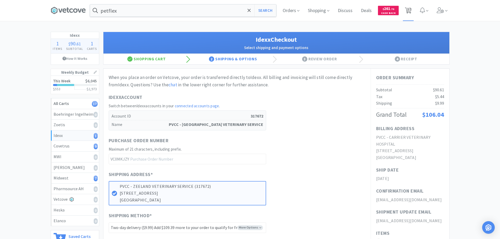
click at [409, 11] on span "17" at bounding box center [409, 8] width 4 height 21
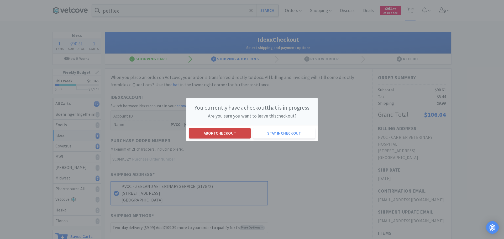
click at [231, 136] on button "Abort checkout" at bounding box center [220, 133] width 62 height 11
select select "1"
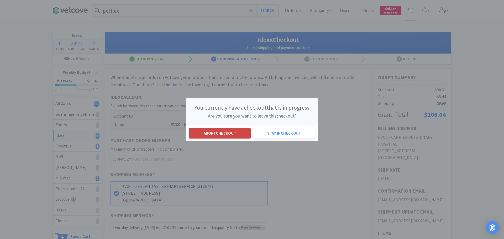
select select "1"
select select "2"
select select "1"
select select "2"
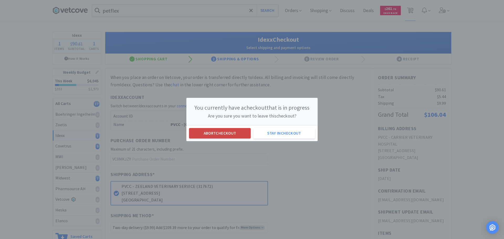
select select "1"
select select "5"
select select "1"
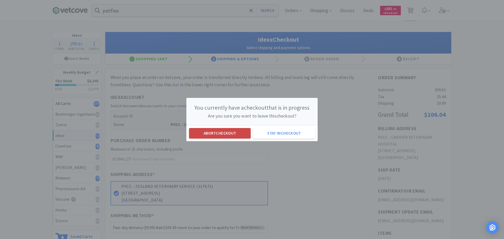
select select "1"
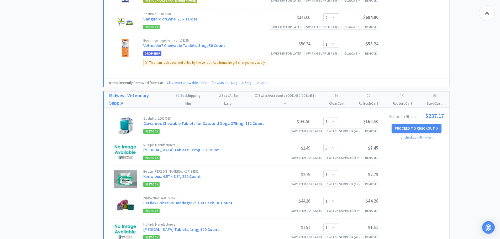
scroll to position [368, 0]
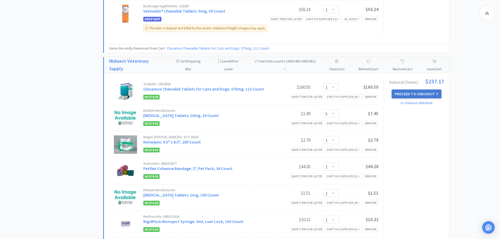
click at [420, 93] on button "Proceed to Checkout" at bounding box center [417, 94] width 50 height 9
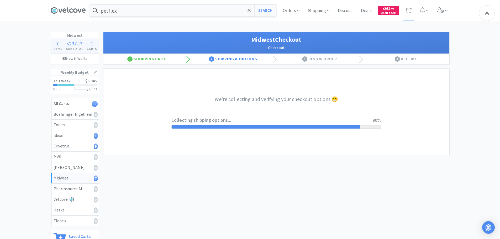
select select "0"
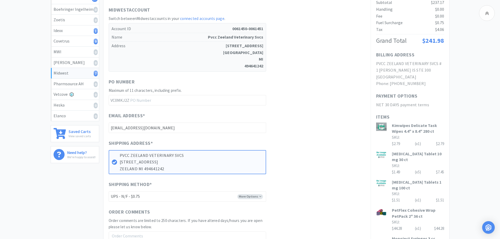
scroll to position [236, 0]
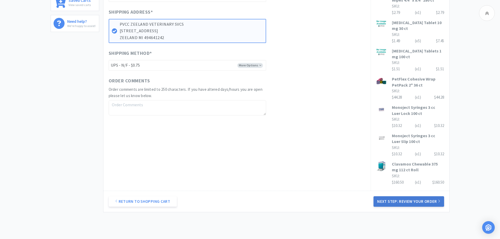
click at [394, 202] on button "Next Step: Review Your Order" at bounding box center [409, 201] width 70 height 11
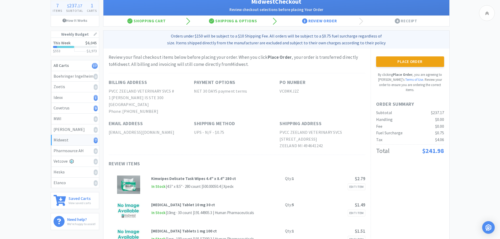
scroll to position [0, 0]
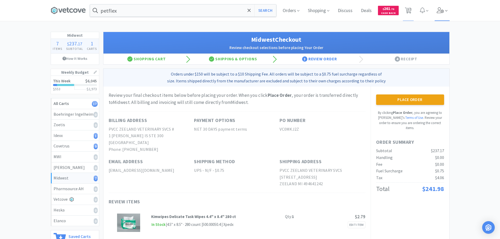
click at [441, 11] on icon at bounding box center [440, 10] width 7 height 6
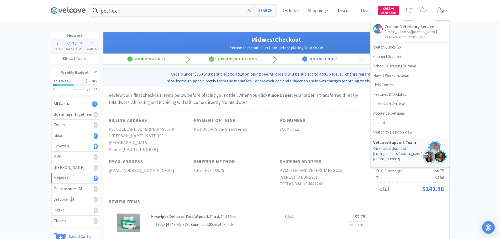
click at [462, 55] on div "Midwest 7 Items $ 237 . 17 Subtotal 1 Carts How It Works Weekly Budget This Wee…" at bounding box center [250, 231] width 500 height 398
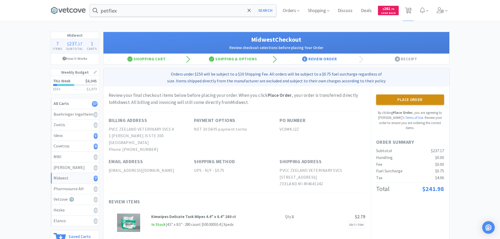
click at [409, 99] on button "Place Order" at bounding box center [410, 100] width 68 height 11
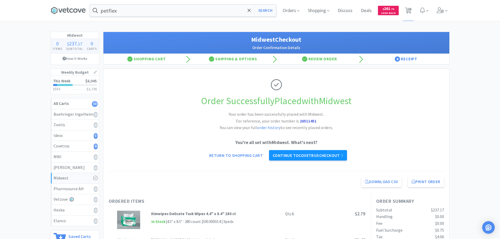
click at [328, 155] on link "Continue to Covetrus checkout" at bounding box center [308, 155] width 78 height 11
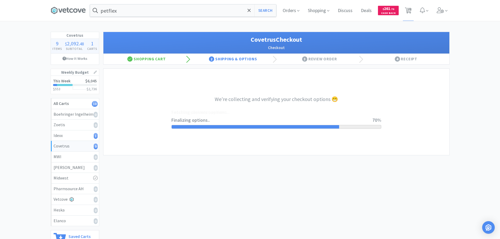
select select "ACCOUNT"
select select "cvt-standard-net"
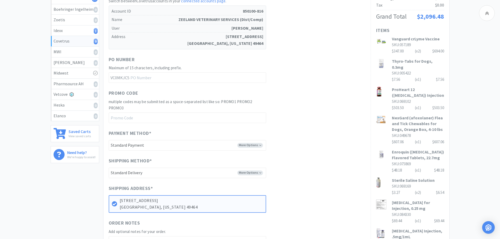
scroll to position [227, 0]
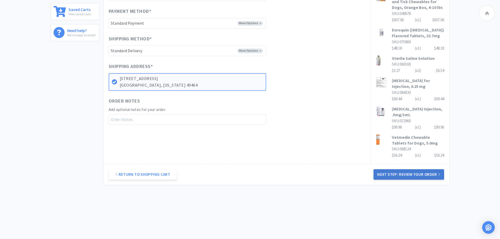
click at [436, 175] on button "Next Step: Review Your Order" at bounding box center [409, 174] width 70 height 11
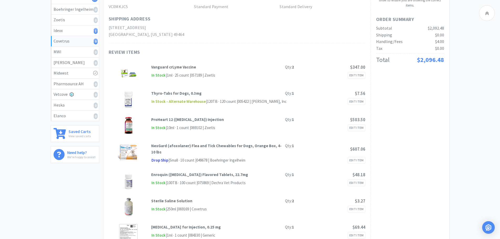
scroll to position [0, 0]
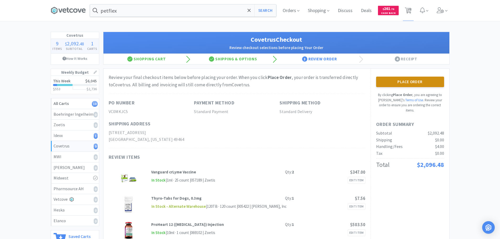
click at [414, 83] on button "Place Order" at bounding box center [410, 82] width 68 height 11
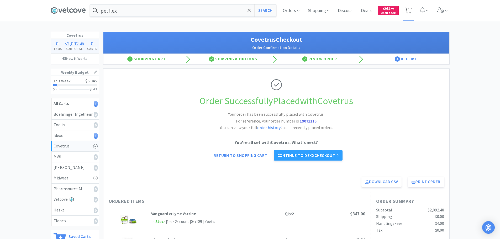
click at [409, 8] on span "1" at bounding box center [409, 8] width 2 height 21
select select "1"
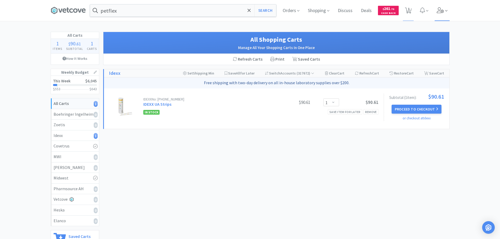
click at [439, 8] on icon at bounding box center [440, 10] width 7 height 6
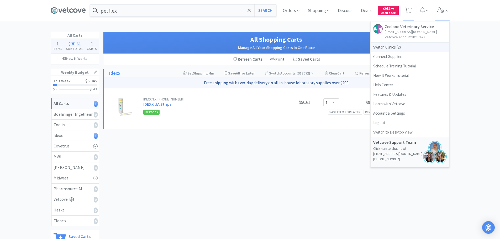
click at [391, 48] on span "Switch Clinics ( 2 )" at bounding box center [410, 47] width 79 height 9
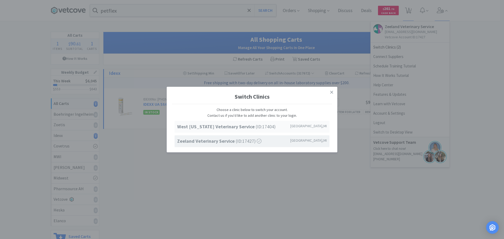
click at [194, 126] on strong "West [US_STATE] Veterinary Service" at bounding box center [216, 127] width 79 height 6
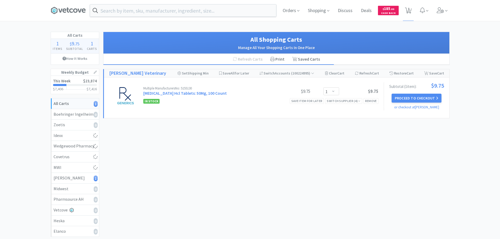
select select "1"
click at [371, 100] on div "Remove" at bounding box center [371, 101] width 15 height 6
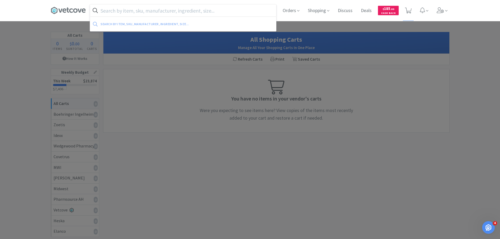
click at [228, 9] on input "text" at bounding box center [183, 10] width 186 height 12
click at [291, 12] on span "Orders" at bounding box center [291, 10] width 21 height 21
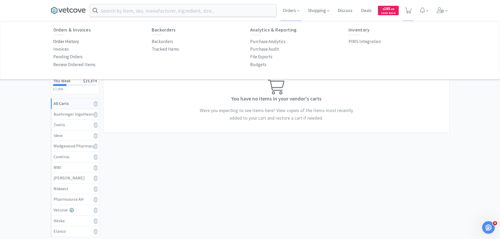
click at [67, 40] on p "Order History" at bounding box center [66, 41] width 26 height 7
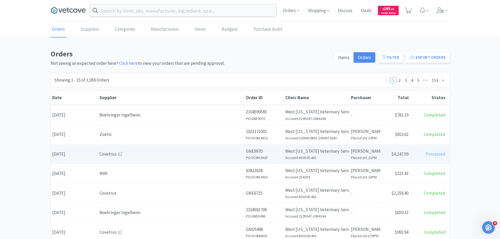
click at [103, 152] on div "Covetrus" at bounding box center [172, 154] width 144 height 7
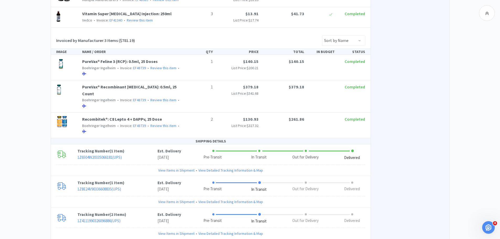
scroll to position [551, 0]
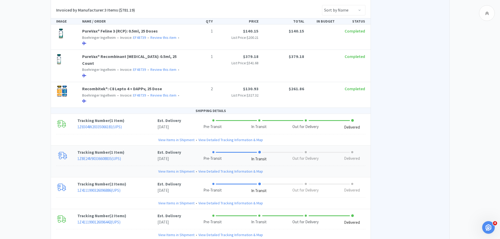
click at [162, 166] on div "View Items in Shipment • View Detailed Tracking Information & Map" at bounding box center [210, 171] width 309 height 11
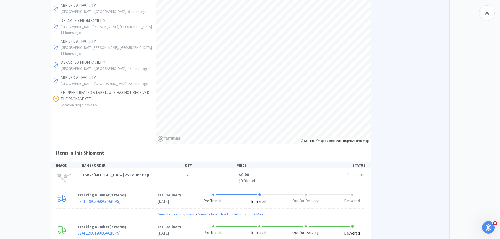
scroll to position [761, 0]
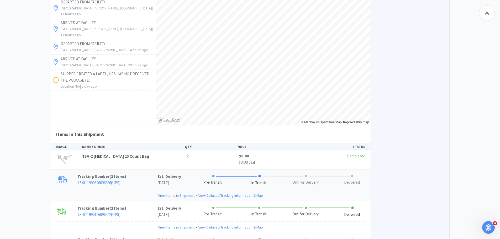
click at [181, 193] on link "View Items in Shipment" at bounding box center [176, 196] width 36 height 6
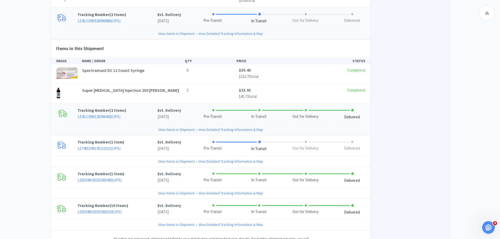
scroll to position [945, 0]
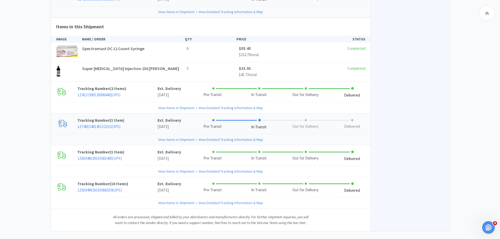
click at [175, 137] on link "View Items in Shipment" at bounding box center [176, 140] width 36 height 6
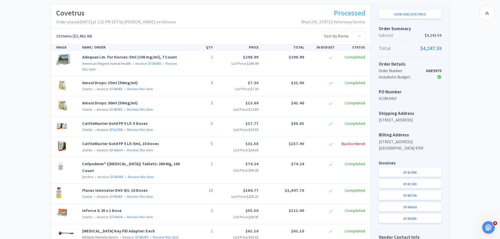
scroll to position [105, 0]
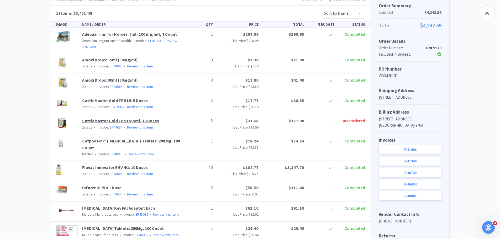
click at [150, 120] on link "CattleMaster Gold FP 5 L5: 5ml, 10 Doses" at bounding box center [120, 120] width 77 height 5
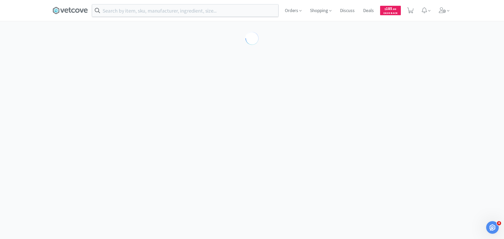
select select "117"
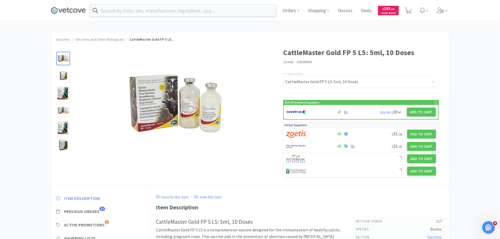
scroll to position [105, 0]
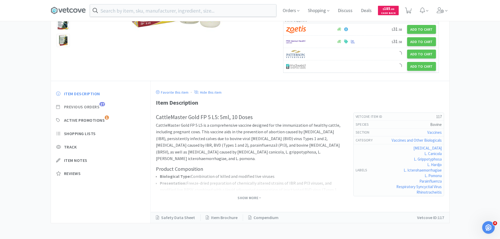
click at [85, 105] on span "Previous Orders" at bounding box center [82, 107] width 36 height 6
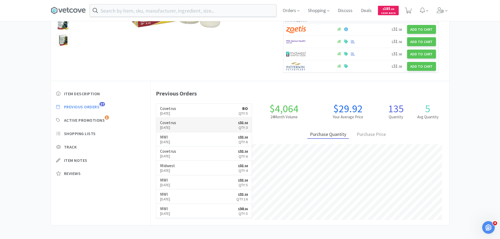
scroll to position [144, 299]
click at [187, 113] on link "Covetrus Sep 29th, 2025 BO Qty: 5" at bounding box center [204, 111] width 96 height 14
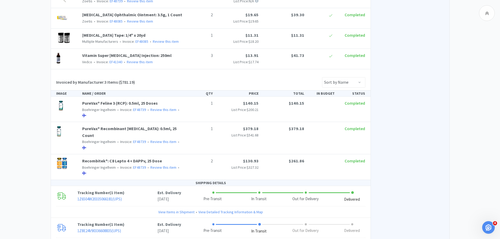
scroll to position [525, 0]
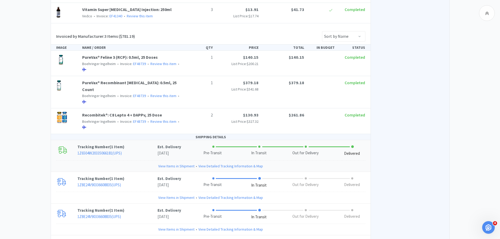
click at [180, 163] on link "View Items in Shipment" at bounding box center [176, 166] width 36 height 6
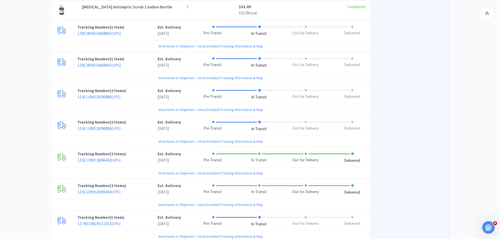
scroll to position [735, 0]
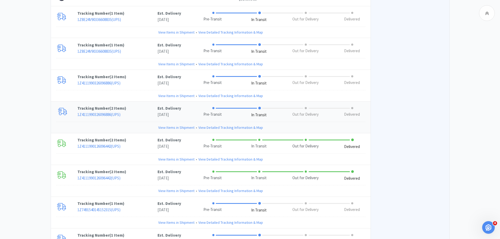
click at [184, 125] on link "View Items in Shipment" at bounding box center [176, 128] width 36 height 6
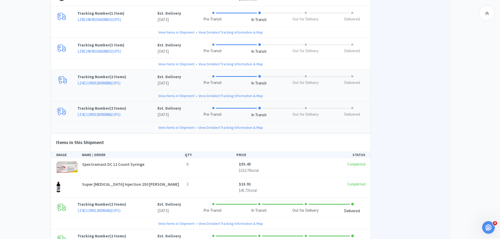
click at [187, 93] on link "View Items in Shipment" at bounding box center [176, 96] width 36 height 6
click at [181, 93] on link "View Items in Shipment" at bounding box center [176, 96] width 36 height 6
click at [173, 61] on link "View Items in Shipment" at bounding box center [176, 64] width 36 height 6
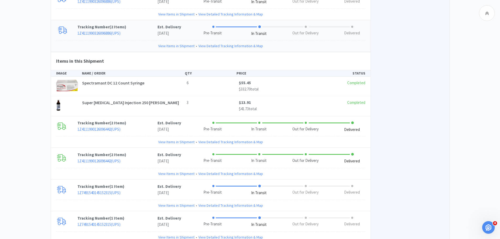
scroll to position [893, 0]
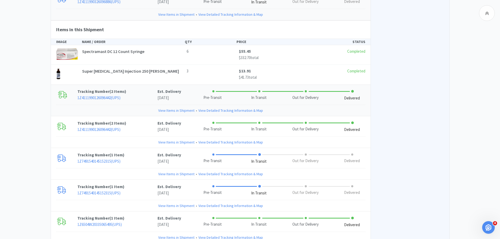
click at [189, 108] on link "View Items in Shipment" at bounding box center [176, 111] width 36 height 6
click at [175, 108] on link "View Items in Shipment" at bounding box center [176, 111] width 36 height 6
click at [191, 139] on link "View Items in Shipment" at bounding box center [176, 142] width 36 height 6
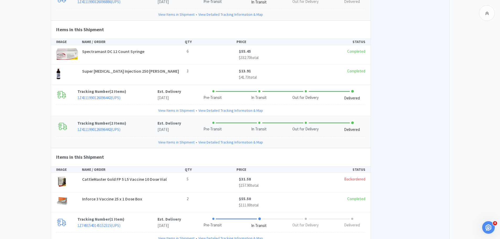
scroll to position [998, 0]
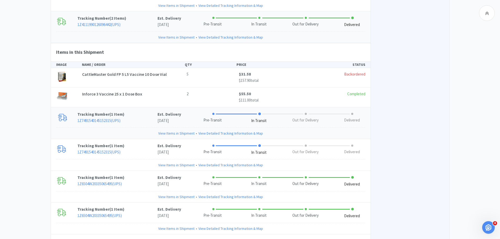
click at [175, 130] on link "View Items in Shipment" at bounding box center [176, 133] width 36 height 6
click at [181, 162] on link "View Items in Shipment" at bounding box center [176, 165] width 36 height 6
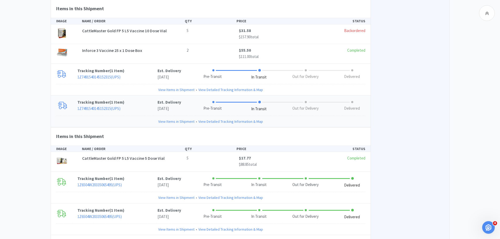
scroll to position [1077, 0]
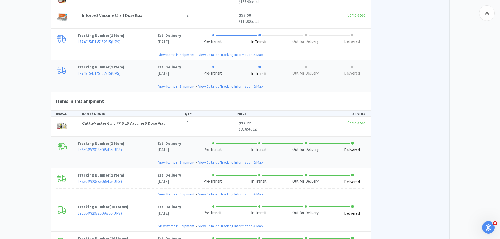
click at [191, 160] on link "View Items in Shipment" at bounding box center [176, 163] width 36 height 6
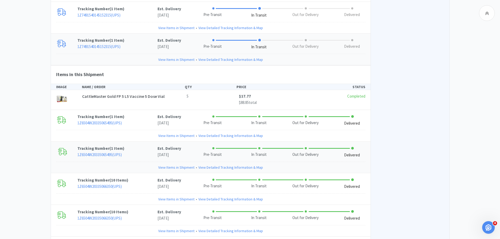
scroll to position [1129, 0]
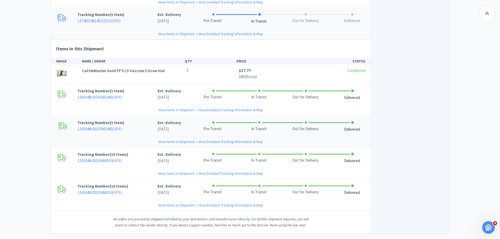
click at [188, 139] on link "View Items in Shipment" at bounding box center [176, 142] width 36 height 6
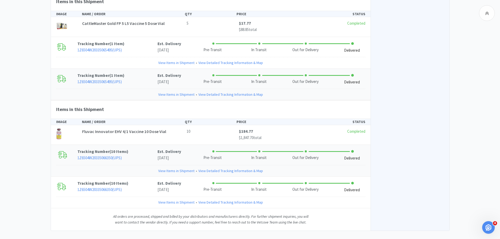
scroll to position [1177, 0]
click at [186, 167] on link "View Items in Shipment" at bounding box center [176, 170] width 36 height 6
click at [183, 199] on link "View Items in Shipment" at bounding box center [176, 202] width 36 height 6
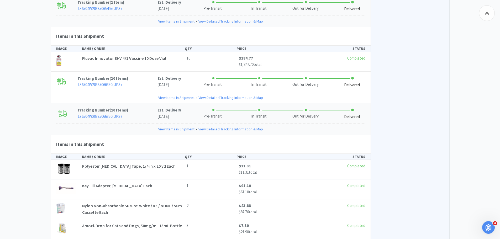
scroll to position [1092, 0]
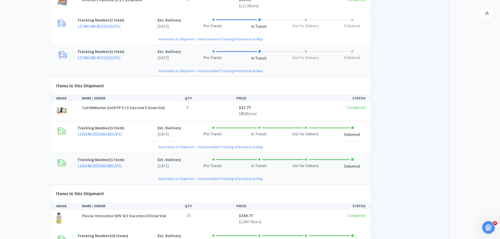
click at [168, 68] on link "View Items in Shipment" at bounding box center [176, 71] width 36 height 6
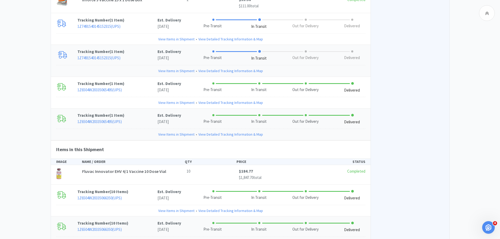
click at [169, 68] on link "View Items in Shipment" at bounding box center [176, 71] width 36 height 6
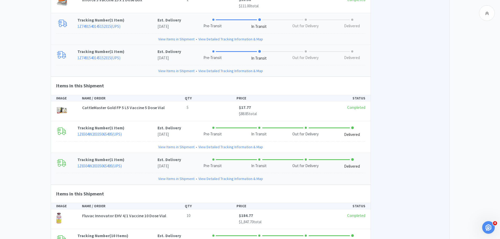
click at [181, 36] on link "View Items in Shipment" at bounding box center [176, 39] width 36 height 6
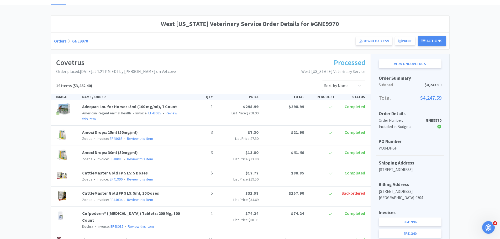
scroll to position [0, 0]
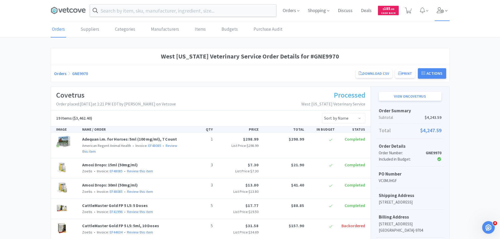
click at [442, 10] on icon at bounding box center [440, 10] width 7 height 6
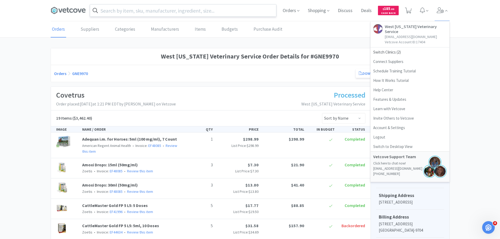
click at [128, 14] on input "text" at bounding box center [183, 10] width 186 height 12
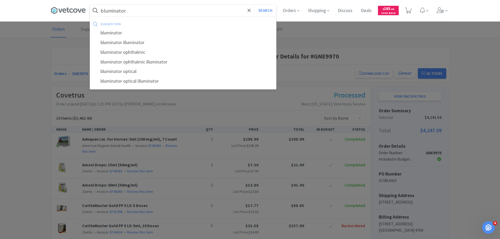
type input "bluminator"
click at [254, 4] on button "Search" at bounding box center [265, 10] width 22 height 12
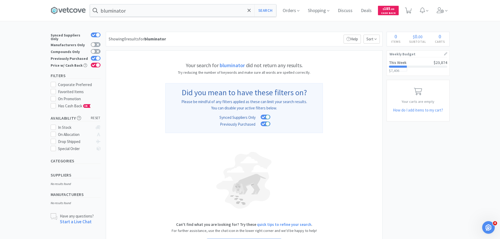
click at [103, 56] on div "Synced Suppliers Only Manufacturers Only Compounds Only Previously Purchased Pr…" at bounding box center [77, 51] width 53 height 38
click at [97, 57] on div at bounding box center [98, 58] width 4 height 4
checkbox input "false"
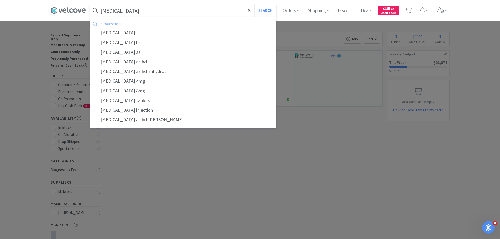
click at [254, 4] on button "Search" at bounding box center [265, 10] width 22 height 12
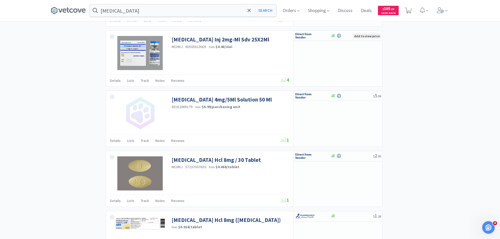
scroll to position [893, 0]
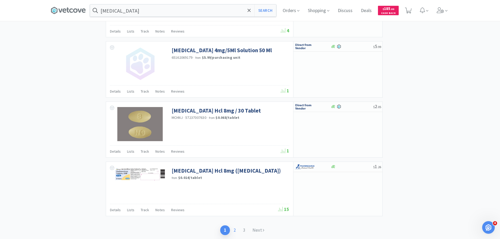
click at [237, 231] on link "2" at bounding box center [234, 231] width 9 height 10
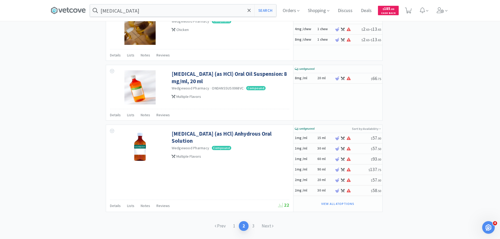
scroll to position [802, 0]
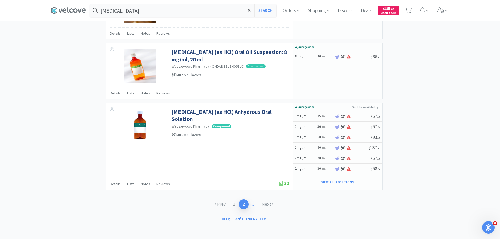
click at [254, 206] on link "3" at bounding box center [253, 205] width 9 height 10
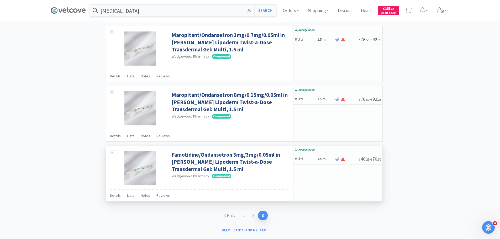
scroll to position [454, 0]
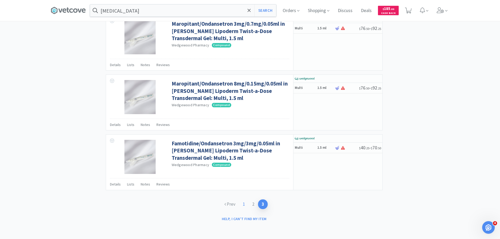
click at [243, 202] on link "1" at bounding box center [243, 205] width 9 height 10
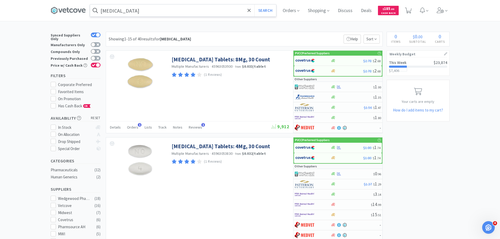
click at [222, 12] on input "ondansetron" at bounding box center [183, 10] width 186 height 12
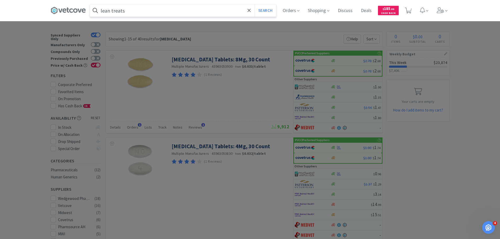
type input "lean treats"
click at [254, 4] on button "Search" at bounding box center [265, 10] width 22 height 12
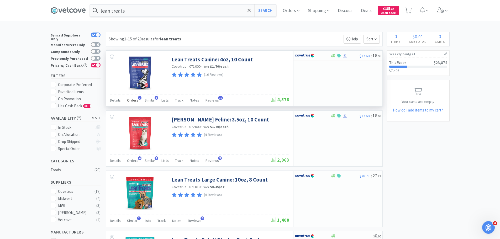
click at [131, 100] on span "Orders" at bounding box center [132, 100] width 11 height 5
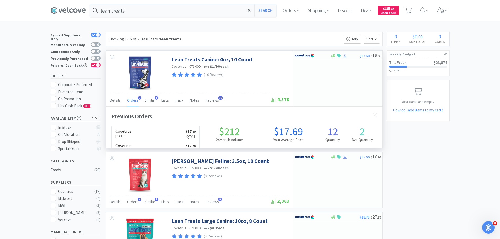
scroll to position [136, 276]
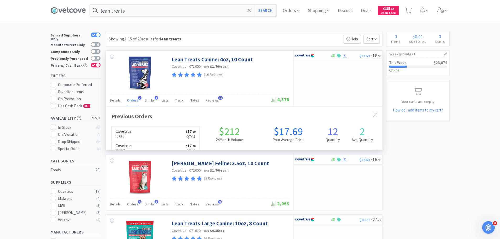
click at [131, 100] on span "Orders" at bounding box center [132, 100] width 11 height 5
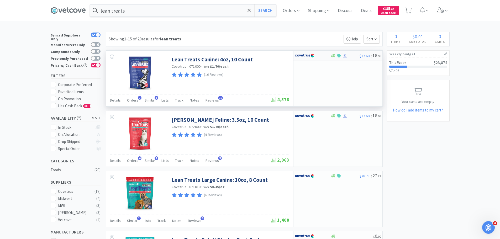
click at [314, 57] on img at bounding box center [305, 56] width 20 height 8
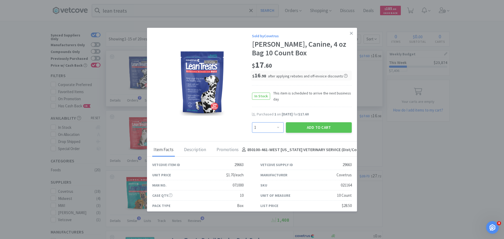
click at [268, 123] on select "Enter Quantity 1 2 3 4 5 6 7 8 9 10 11 12 13 14 15 16 17 18 19 20 Enter Quantity" at bounding box center [268, 127] width 32 height 11
select select "2"
click at [252, 122] on select "Enter Quantity 1 2 3 4 5 6 7 8 9 10 11 12 13 14 15 16 17 18 19 20 Enter Quantity" at bounding box center [268, 127] width 32 height 11
click at [305, 126] on button "Add to Cart" at bounding box center [319, 127] width 66 height 11
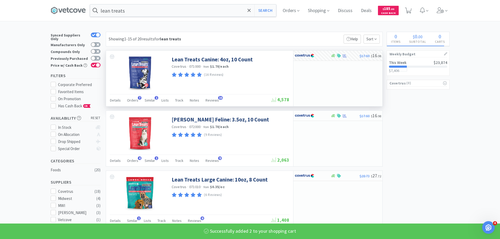
select select "2"
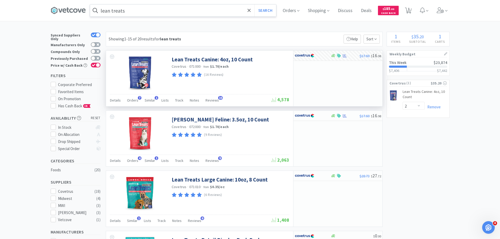
click at [174, 6] on input "lean treats" at bounding box center [183, 10] width 186 height 12
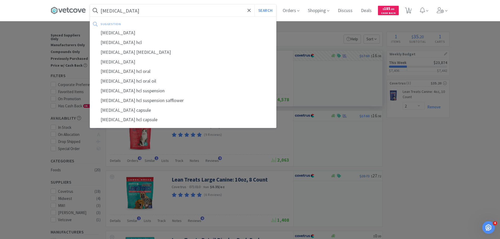
type input "trazodone"
click at [254, 4] on button "Search" at bounding box center [265, 10] width 22 height 12
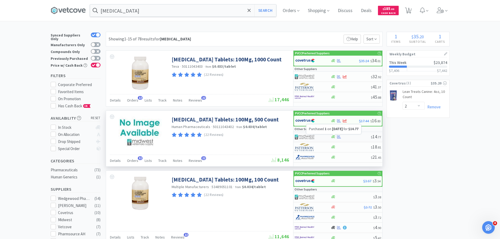
click at [340, 138] on icon at bounding box center [339, 136] width 4 height 3
select select "1"
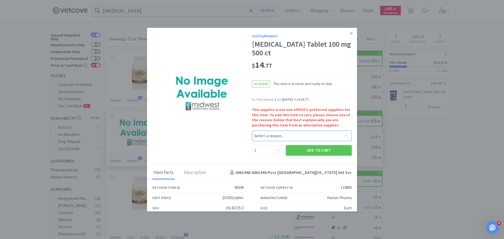
click at [275, 138] on select "Select a reason... Availability - This item is out of stock at the preferred su…" at bounding box center [302, 136] width 100 height 11
select select "pricing"
click at [252, 131] on select "Select a reason... Availability - This item is out of stock at the preferred su…" at bounding box center [302, 136] width 100 height 11
click at [277, 147] on select "Enter Quantity 1 2 3 4 5 6 7 8 9 10 11 12 13 14 15 16 17 18 19 20 Enter Quantity" at bounding box center [268, 150] width 32 height 11
select select "2"
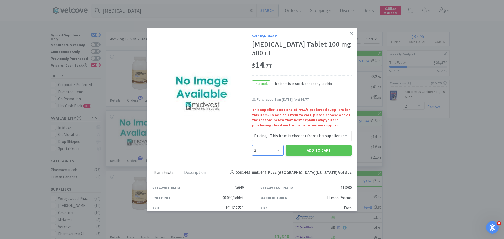
click at [252, 145] on select "Enter Quantity 1 2 3 4 5 6 7 8 9 10 11 12 13 14 15 16 17 18 19 20 Enter Quantity" at bounding box center [268, 150] width 32 height 11
click at [321, 150] on button "Add to Cart" at bounding box center [319, 150] width 66 height 11
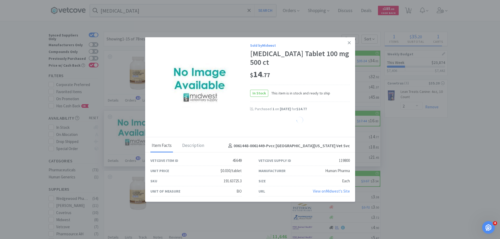
select select "2"
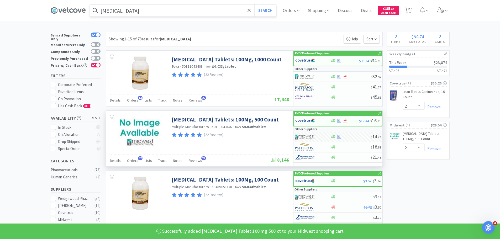
click at [193, 14] on input "trazodone" at bounding box center [183, 10] width 186 height 12
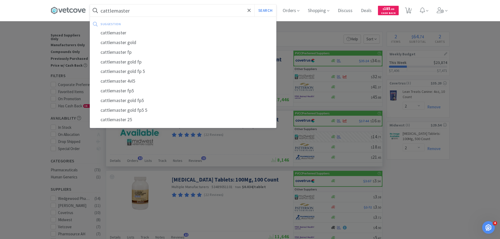
type input "cattlemaster"
click at [254, 4] on button "Search" at bounding box center [265, 10] width 22 height 12
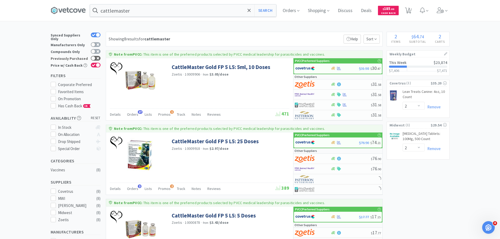
click at [97, 57] on icon at bounding box center [98, 58] width 3 height 3
checkbox input "true"
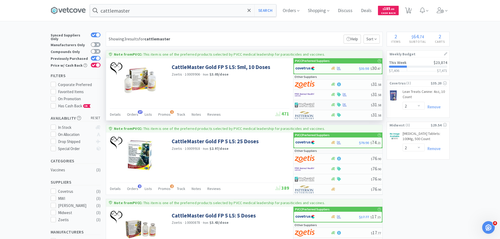
click at [329, 105] on div at bounding box center [313, 105] width 36 height 9
select select "1"
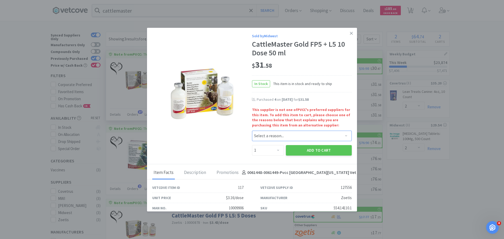
click at [272, 137] on select "Select a reason... Availability - This item is out of stock at the preferred su…" at bounding box center [302, 136] width 100 height 11
select select "availability"
click at [252, 131] on select "Select a reason... Availability - This item is out of stock at the preferred su…" at bounding box center [302, 136] width 100 height 11
click at [272, 149] on select "Enter Quantity 1 2 3 4 5 6 7 8 9 10 11 12 13 14 15 16 17 18 19 20 Enter Quantity" at bounding box center [268, 150] width 32 height 11
select select "5"
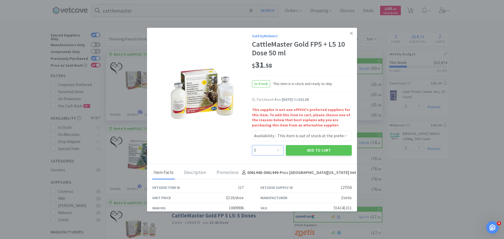
click at [252, 145] on select "Enter Quantity 1 2 3 4 5 6 7 8 9 10 11 12 13 14 15 16 17 18 19 20 Enter Quantity" at bounding box center [268, 150] width 32 height 11
click at [319, 149] on button "Add to Cart" at bounding box center [319, 150] width 66 height 11
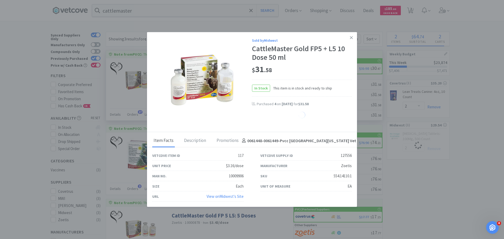
select select "5"
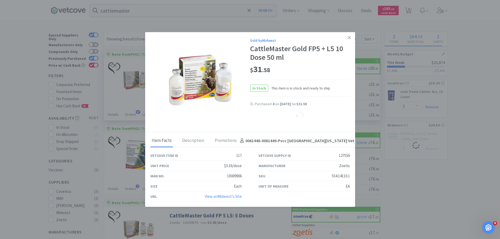
select select "2"
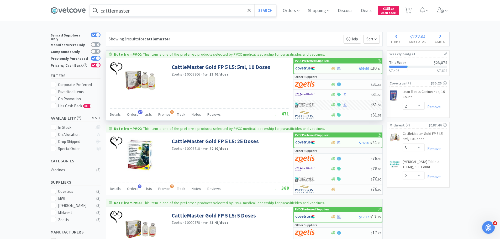
click at [129, 14] on input "cattlemaster" at bounding box center [183, 10] width 186 height 12
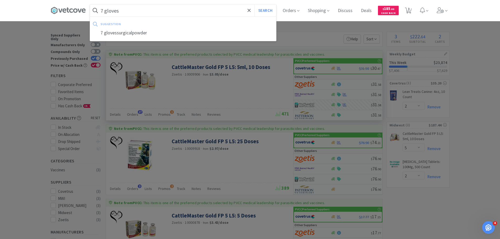
type input "7 gloves"
click at [254, 4] on button "Search" at bounding box center [265, 10] width 22 height 12
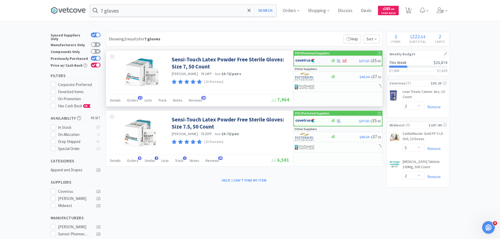
click at [301, 61] on img at bounding box center [305, 61] width 20 height 8
select select "1"
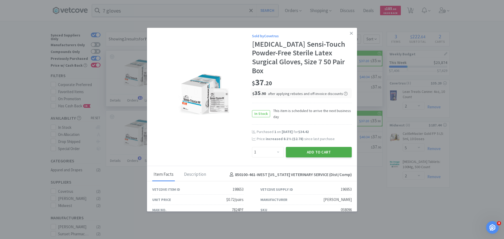
click at [315, 147] on button "Add to Cart" at bounding box center [319, 152] width 66 height 11
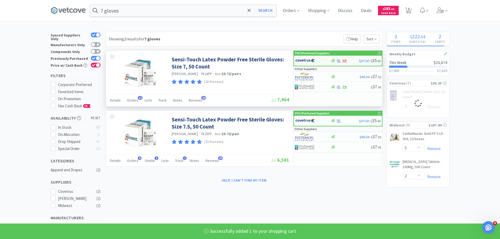
select select "1"
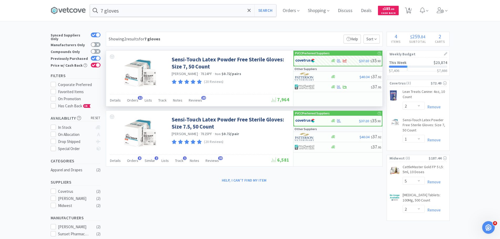
click at [205, 4] on div "7 gloves Search Orders Shopping Discuss Discuss Deals Deals $ 185 . 80 Cash Bac…" at bounding box center [250, 10] width 399 height 21
click at [208, 9] on input "7 gloves" at bounding box center [183, 10] width 186 height 12
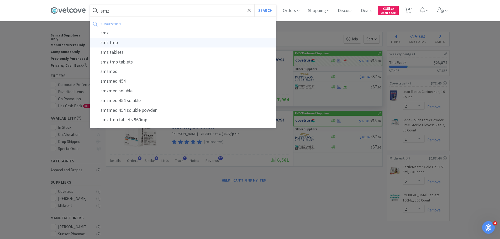
click at [168, 38] on div "smz tmp" at bounding box center [183, 43] width 186 height 10
type input "smz tmp"
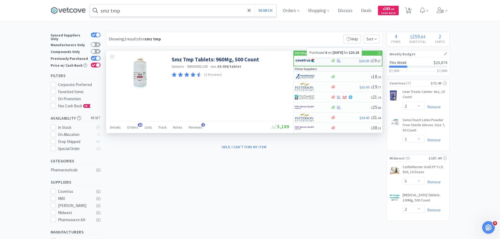
click at [339, 62] on icon at bounding box center [339, 60] width 4 height 3
select select "1"
click at [327, 58] on div at bounding box center [312, 60] width 35 height 9
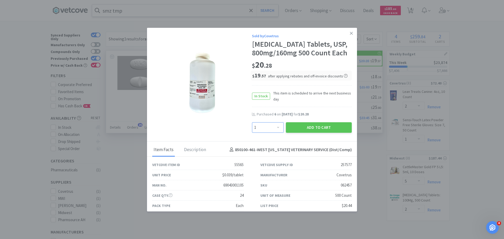
click at [272, 133] on select "Enter Quantity 1 2 3 4 5 6 7 8 9 10 11 12 13 14 15 16 17 18 19 20 Enter Quantity" at bounding box center [268, 127] width 32 height 11
select select "6"
click at [252, 133] on select "Enter Quantity 1 2 3 4 5 6 7 8 9 10 11 12 13 14 15 16 17 18 19 20 Enter Quantity" at bounding box center [268, 127] width 32 height 11
click at [297, 133] on button "Add to Cart" at bounding box center [319, 127] width 66 height 11
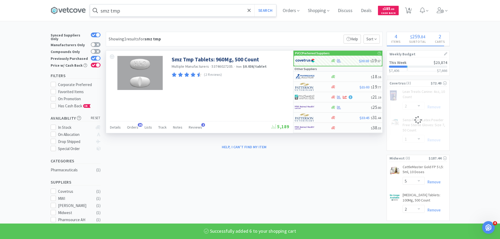
select select "6"
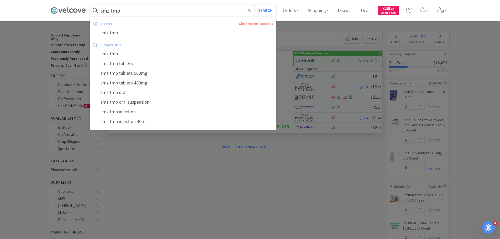
click at [152, 13] on input "smz tmp" at bounding box center [183, 10] width 186 height 12
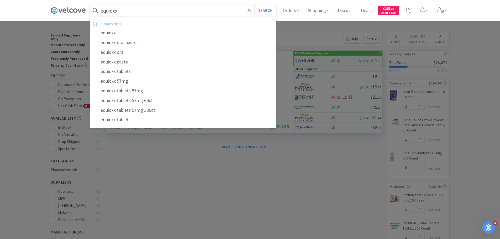
type input "equioxx"
click at [254, 4] on button "Search" at bounding box center [265, 10] width 22 height 12
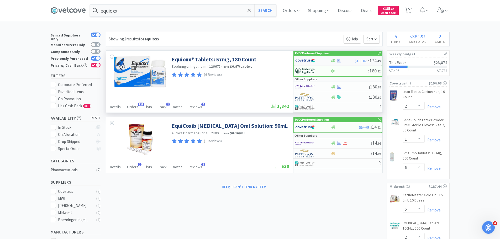
click at [306, 61] on img at bounding box center [305, 61] width 20 height 8
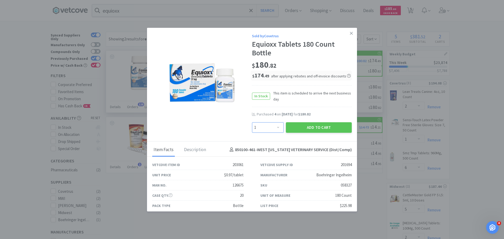
click at [267, 125] on select "Enter Quantity 1 2 3 4 5 6 7 8 9 10 11 12 13 14 15 16 17 18 19 20 Enter Quantity" at bounding box center [268, 127] width 32 height 11
select select "4"
click at [252, 122] on select "Enter Quantity 1 2 3 4 5 6 7 8 9 10 11 12 13 14 15 16 17 18 19 20 Enter Quantity" at bounding box center [268, 127] width 32 height 11
click at [309, 130] on button "Add to Cart" at bounding box center [319, 127] width 66 height 11
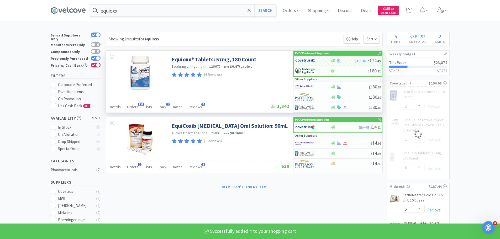
select select "4"
select select "2"
select select "1"
select select "6"
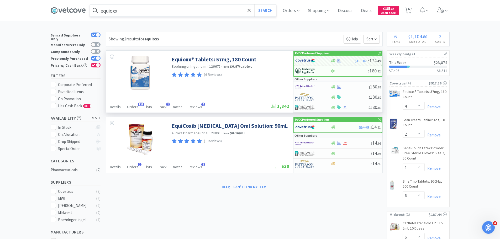
click at [169, 15] on input "equioxx" at bounding box center [183, 10] width 186 height 12
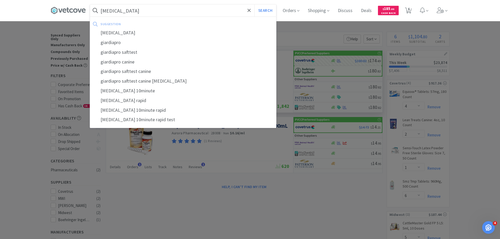
type input "giardia"
click at [254, 4] on button "Search" at bounding box center [265, 10] width 22 height 12
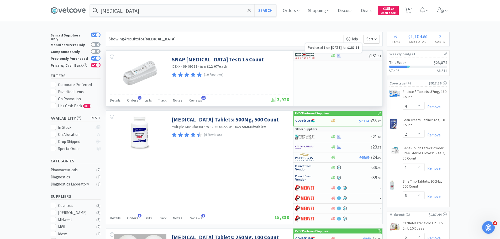
click at [340, 56] on icon at bounding box center [339, 55] width 4 height 3
select select "1"
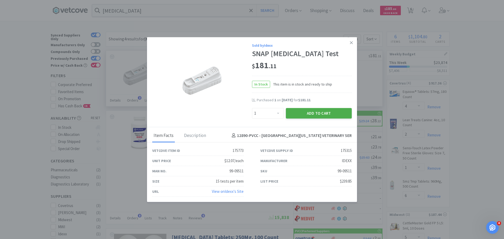
click at [336, 112] on button "Add to Cart" at bounding box center [319, 113] width 66 height 11
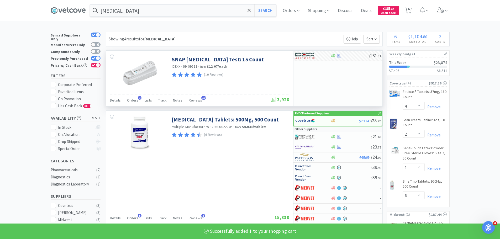
select select "1"
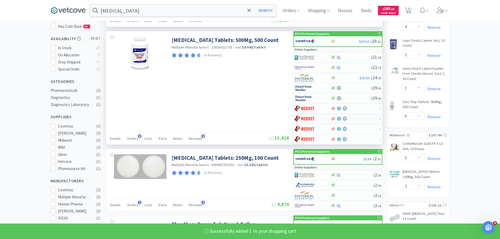
scroll to position [1, 0]
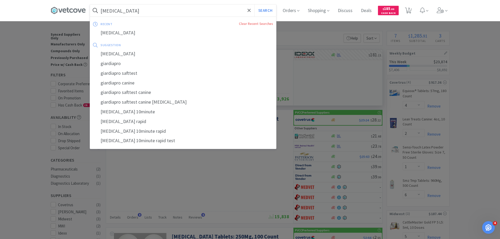
click at [180, 13] on input "giardia" at bounding box center [183, 10] width 186 height 12
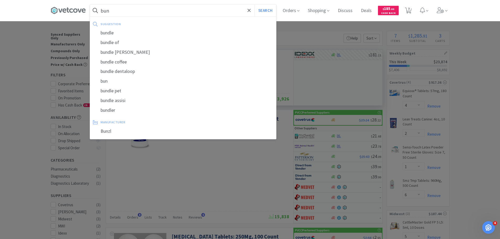
type input "bun"
click at [254, 4] on button "Search" at bounding box center [265, 10] width 22 height 12
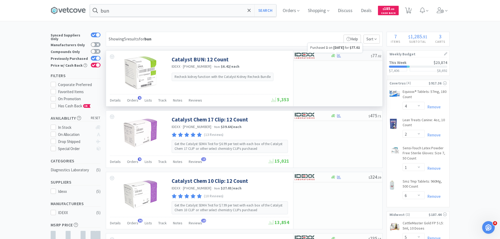
click at [338, 56] on icon at bounding box center [339, 55] width 4 height 3
select select "1"
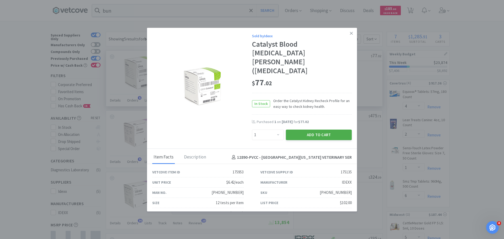
click at [327, 130] on button "Add to Cart" at bounding box center [319, 135] width 66 height 11
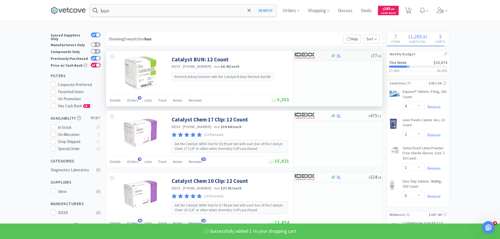
select select "1"
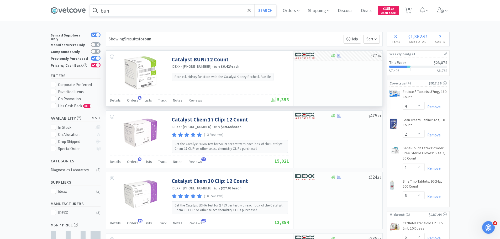
click at [148, 13] on input "bun" at bounding box center [183, 10] width 186 height 12
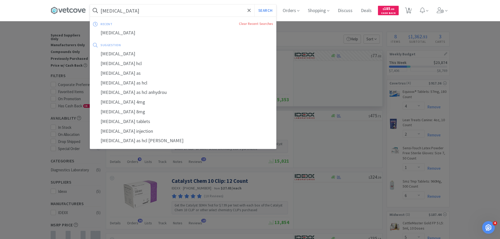
type input "ondansetron"
click at [254, 4] on button "Search" at bounding box center [265, 10] width 22 height 12
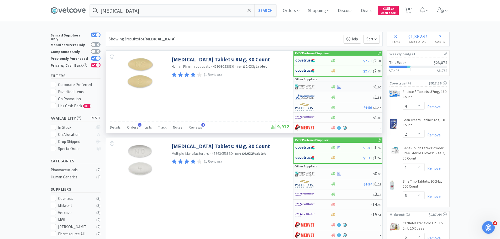
click at [312, 85] on img at bounding box center [305, 87] width 20 height 8
select select "1"
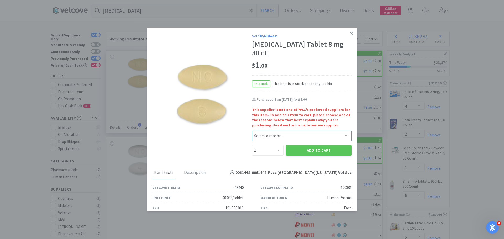
click at [301, 131] on select "Select a reason... Availability - This item is out of stock at the preferred su…" at bounding box center [302, 136] width 100 height 11
select select "pricing"
click at [252, 131] on select "Select a reason... Availability - This item is out of stock at the preferred su…" at bounding box center [302, 136] width 100 height 11
click at [279, 145] on select "Enter Quantity 1 2 3 4 5 6 7 8 9 10 11 12 13 14 15 16 17 18 19 20 Enter Quantity" at bounding box center [268, 150] width 32 height 11
select select "2"
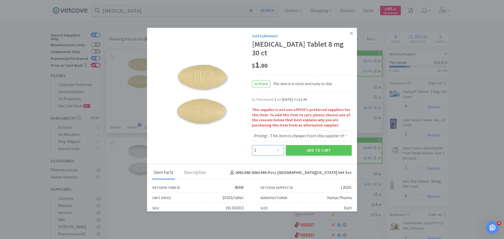
click at [252, 145] on select "Enter Quantity 1 2 3 4 5 6 7 8 9 10 11 12 13 14 15 16 17 18 19 20 Enter Quantity" at bounding box center [268, 150] width 32 height 11
click at [310, 145] on button "Add to Cart" at bounding box center [319, 150] width 66 height 11
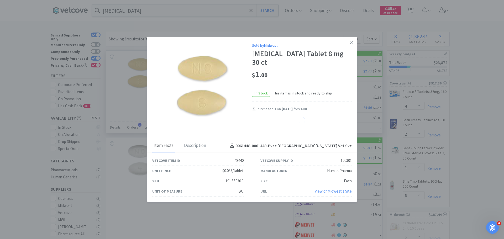
select select "2"
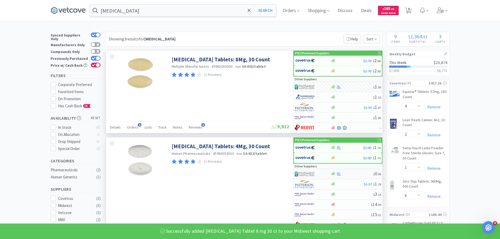
click at [300, 176] on img at bounding box center [305, 174] width 20 height 8
select select "1"
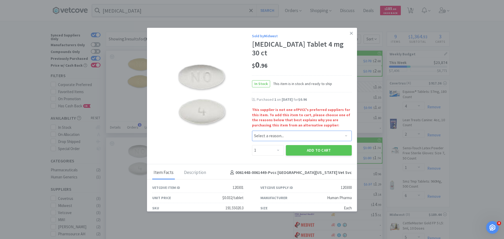
click at [268, 131] on select "Select a reason... Availability - This item is out of stock at the preferred su…" at bounding box center [302, 136] width 100 height 11
select select "pricing"
click at [252, 131] on select "Select a reason... Availability - This item is out of stock at the preferred su…" at bounding box center [302, 136] width 100 height 11
click at [275, 145] on select "Enter Quantity 1 2 3 4 5 6 7 8 9 10 11 12 13 14 15 16 17 18 19 20 Enter Quantity" at bounding box center [268, 150] width 32 height 11
select select "2"
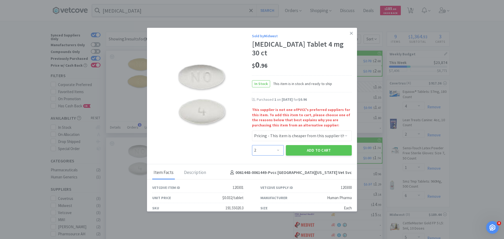
click at [252, 145] on select "Enter Quantity 1 2 3 4 5 6 7 8 9 10 11 12 13 14 15 16 17 18 19 20 Enter Quantity" at bounding box center [268, 150] width 32 height 11
click at [311, 145] on button "Add to Cart" at bounding box center [319, 150] width 66 height 11
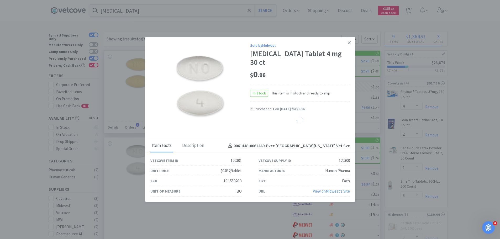
select select "2"
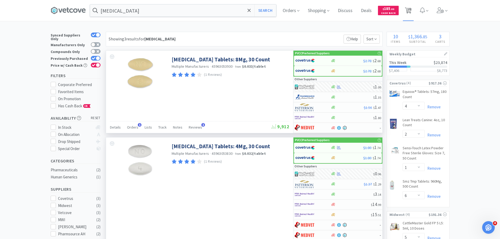
click at [411, 9] on span "10" at bounding box center [409, 8] width 4 height 21
select select "1"
select select "4"
select select "2"
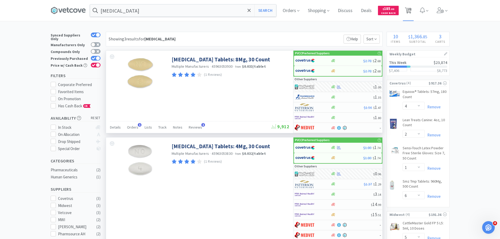
select select "1"
select select "6"
select select "5"
select select "2"
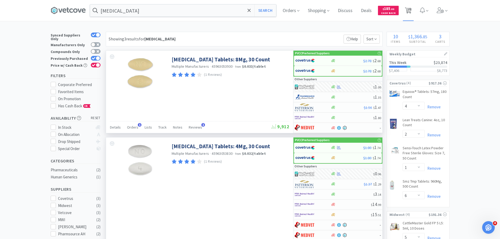
select select "2"
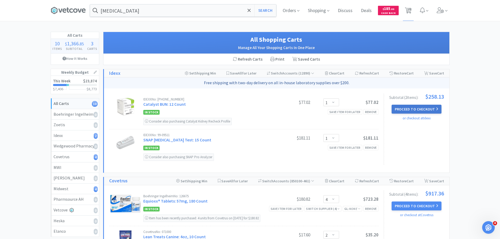
click at [438, 109] on button "Proceed to Checkout" at bounding box center [417, 109] width 50 height 9
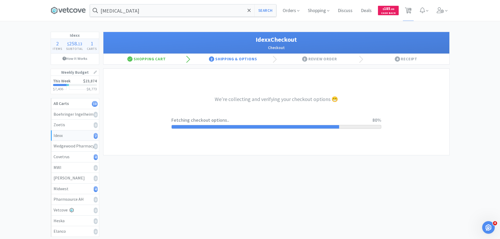
select select "904"
select select "003"
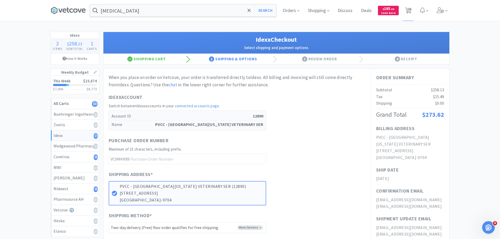
scroll to position [105, 0]
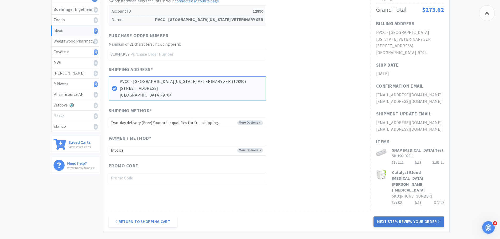
click at [404, 217] on button "Next Step: Review Your Order" at bounding box center [409, 222] width 70 height 11
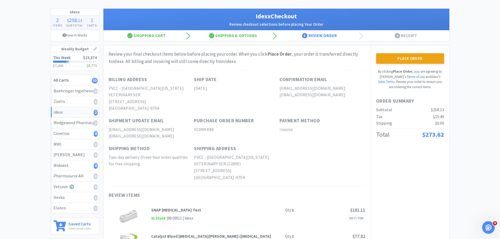
scroll to position [0, 0]
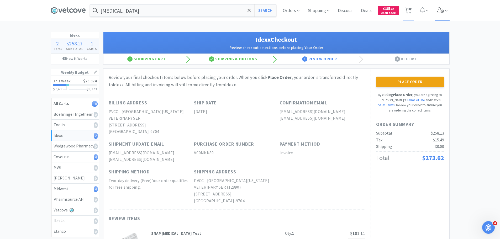
click at [439, 10] on icon at bounding box center [440, 10] width 7 height 6
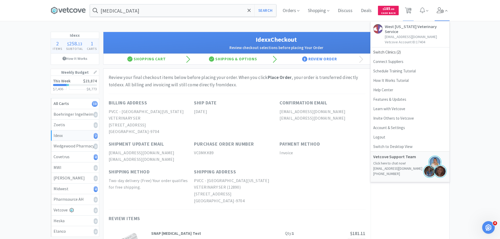
click at [439, 10] on icon at bounding box center [440, 10] width 7 height 6
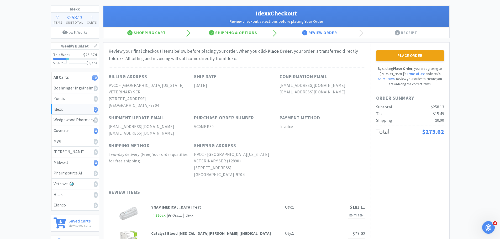
scroll to position [53, 0]
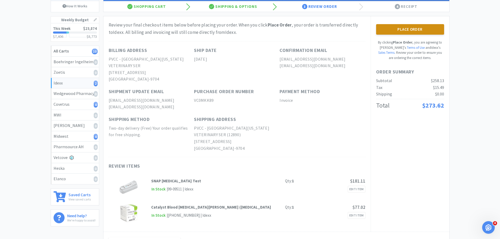
click at [411, 30] on button "Place Order" at bounding box center [410, 29] width 68 height 11
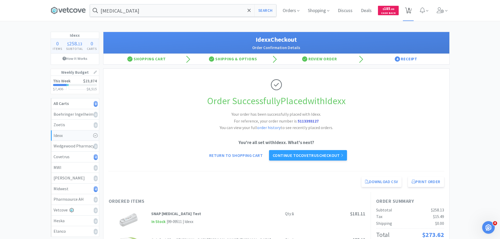
click at [409, 11] on span "8" at bounding box center [409, 8] width 2 height 21
select select "4"
select select "2"
select select "1"
select select "6"
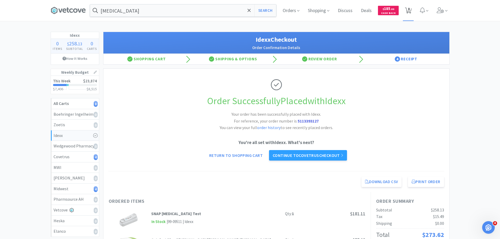
select select "5"
select select "2"
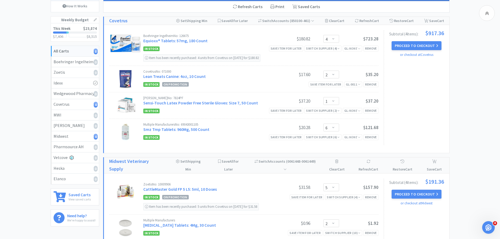
scroll to position [158, 0]
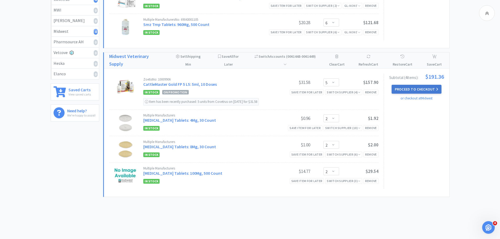
click at [412, 89] on button "Proceed to Checkout" at bounding box center [417, 89] width 50 height 9
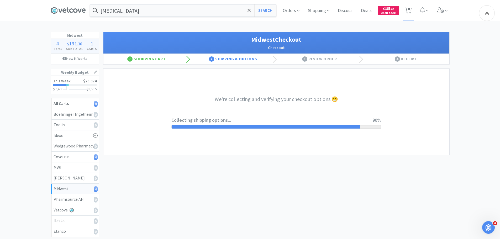
select select "0"
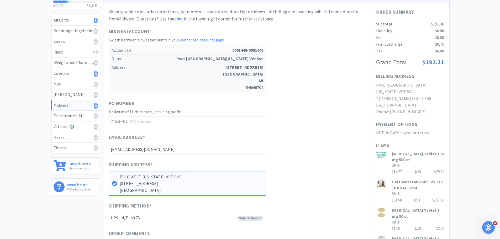
scroll to position [105, 0]
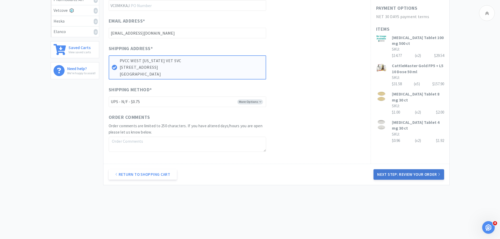
click at [381, 177] on button "Next Step: Review Your Order" at bounding box center [409, 174] width 70 height 11
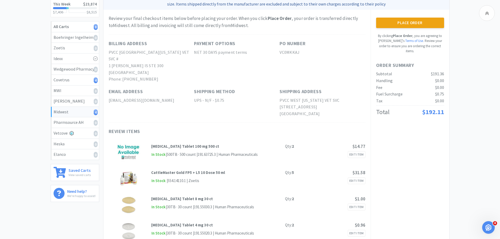
scroll to position [51, 0]
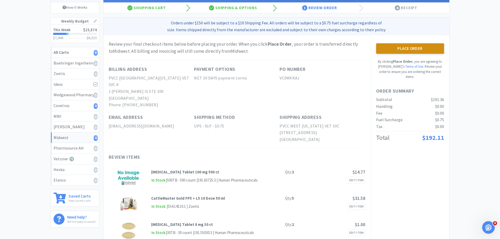
click at [401, 49] on button "Place Order" at bounding box center [410, 48] width 68 height 11
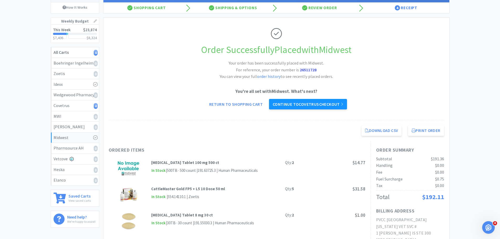
click at [333, 102] on link "Continue to Covetrus checkout" at bounding box center [308, 104] width 78 height 11
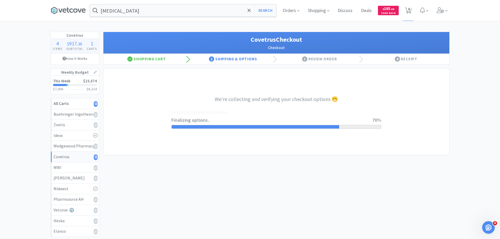
select select "ACCOUNT"
select select "cvt-standard-net"
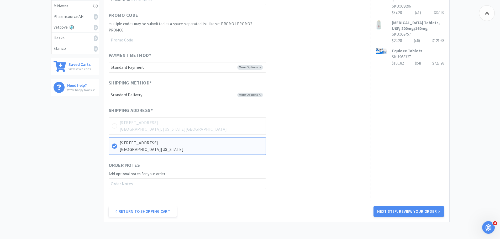
scroll to position [220, 0]
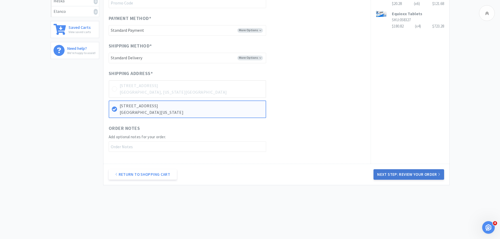
click at [377, 173] on button "Next Step: Review Your Order" at bounding box center [409, 174] width 70 height 11
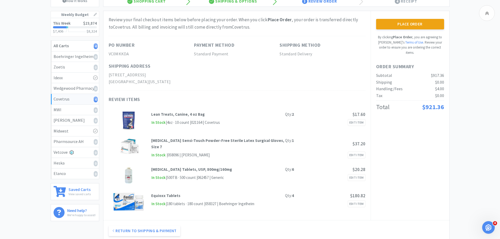
scroll to position [53, 0]
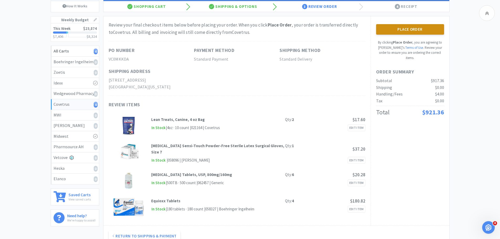
click at [416, 27] on button "Place Order" at bounding box center [410, 29] width 68 height 11
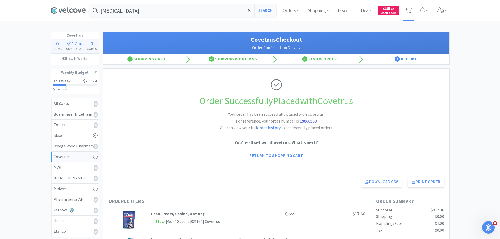
click at [406, 12] on icon at bounding box center [408, 11] width 7 height 6
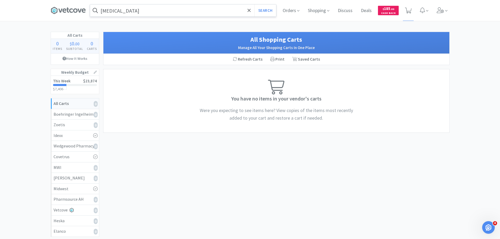
click at [132, 14] on input "ondansetron" at bounding box center [183, 10] width 186 height 12
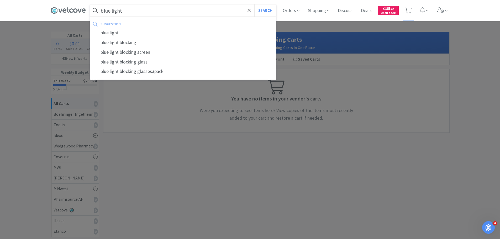
type input "blue light"
click at [254, 4] on button "Search" at bounding box center [265, 10] width 22 height 12
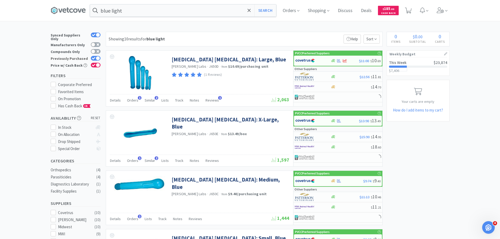
click at [94, 57] on icon at bounding box center [93, 58] width 3 height 3
checkbox input "false"
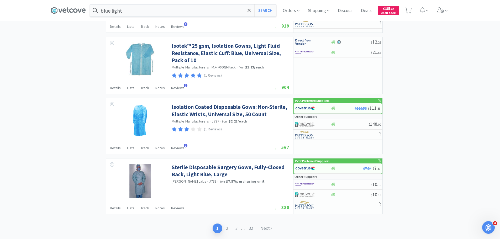
scroll to position [792, 0]
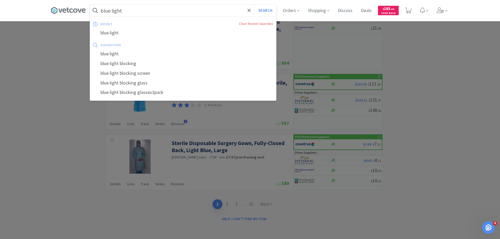
click at [142, 10] on input "blue light" at bounding box center [183, 10] width 186 height 12
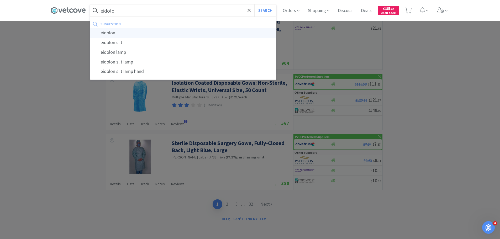
click at [135, 30] on div "eidolon" at bounding box center [183, 33] width 186 height 10
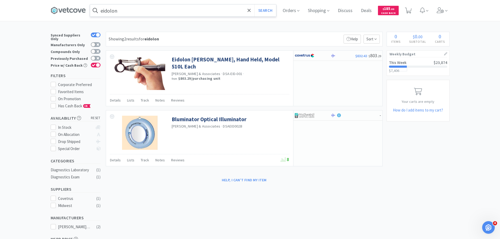
click at [187, 11] on input "eidolon" at bounding box center [183, 10] width 186 height 12
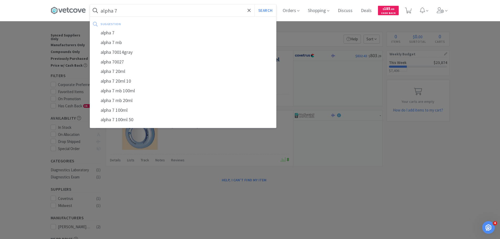
click at [254, 4] on button "Search" at bounding box center [265, 10] width 22 height 12
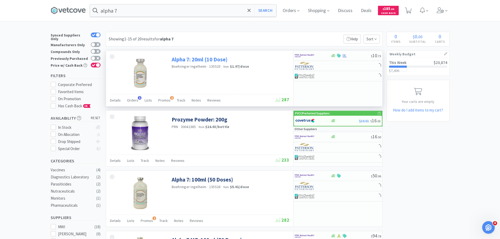
click at [205, 60] on link "Alpha 7: 20ml (10 Dose)" at bounding box center [200, 59] width 56 height 7
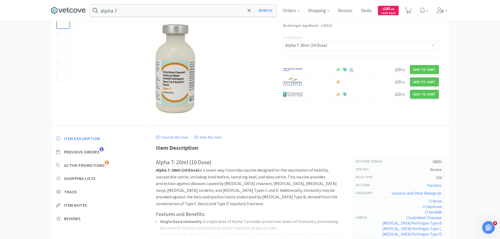
scroll to position [79, 0]
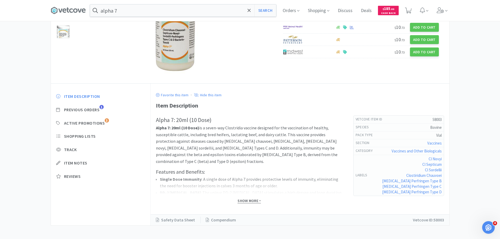
click at [255, 202] on span "Show More" at bounding box center [249, 201] width 23 height 5
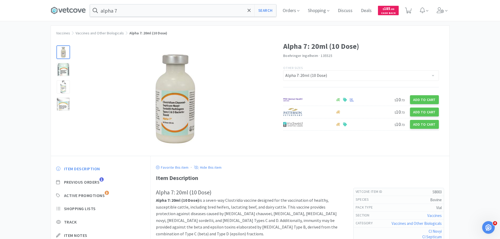
scroll to position [0, 0]
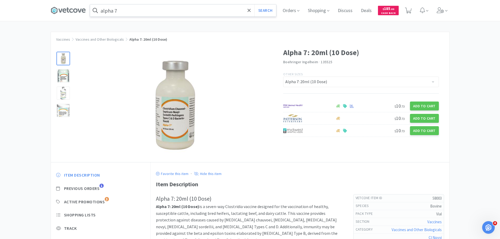
click at [183, 13] on input "alpha 7" at bounding box center [183, 10] width 186 height 12
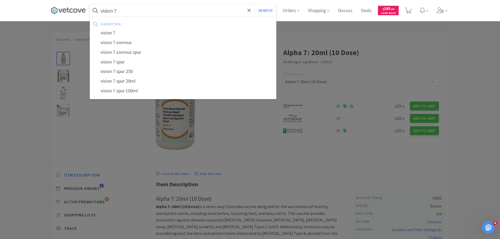
type input "vision 7"
click at [254, 4] on button "Search" at bounding box center [265, 10] width 22 height 12
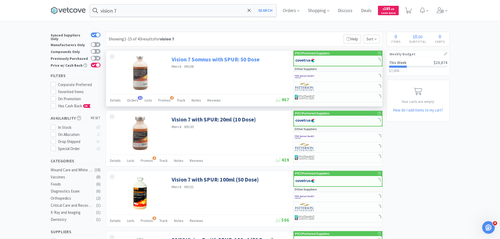
click at [200, 59] on link "Vision 7 Somnus with SPUR: 50 Dose" at bounding box center [216, 59] width 88 height 7
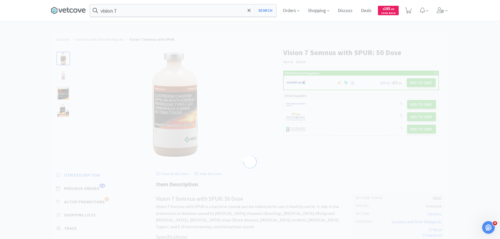
select select "58625"
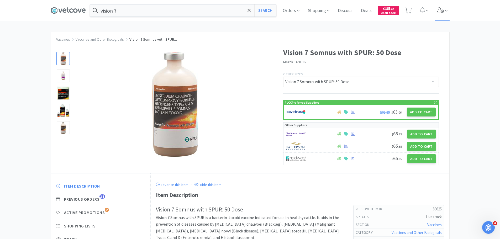
click at [442, 12] on icon at bounding box center [440, 10] width 7 height 6
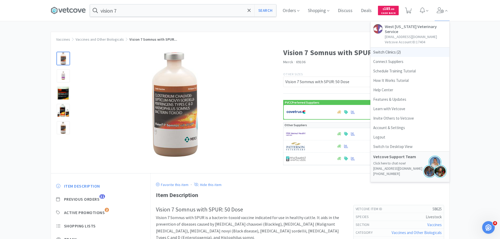
click at [394, 48] on span "Switch Clinics ( 2 )" at bounding box center [410, 52] width 79 height 9
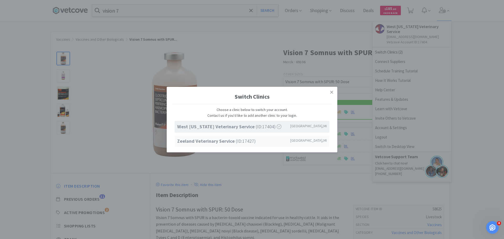
click at [224, 142] on strong "Zeeland Veterinary Service" at bounding box center [206, 141] width 59 height 6
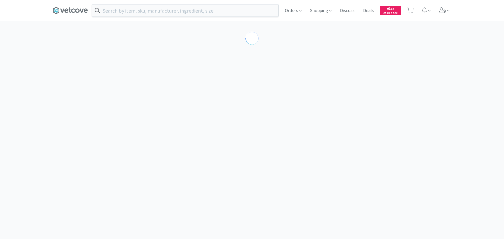
select select "58625"
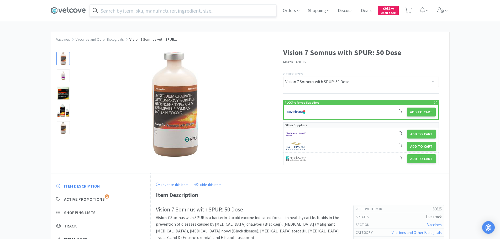
click at [138, 11] on input "text" at bounding box center [183, 10] width 186 height 12
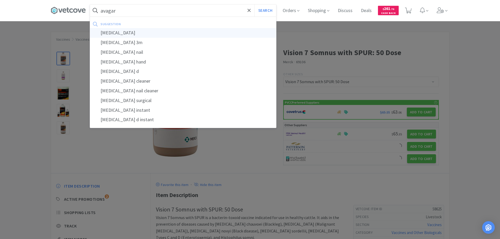
click at [137, 31] on div "avagard" at bounding box center [183, 33] width 186 height 10
type input "avagard"
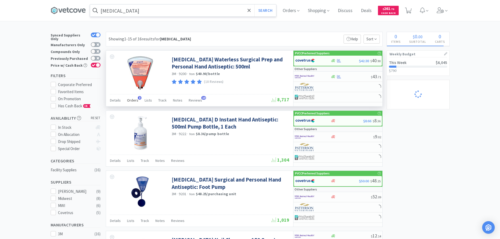
click at [135, 101] on span "Orders" at bounding box center [132, 100] width 11 height 5
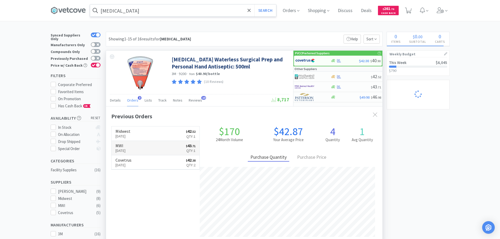
scroll to position [136, 276]
select select "1"
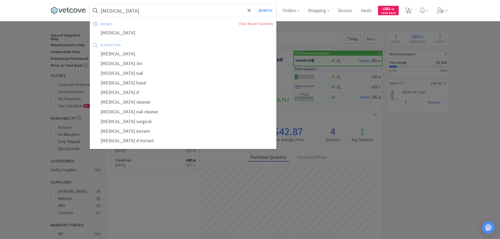
click at [198, 12] on input "avagard" at bounding box center [183, 10] width 186 height 12
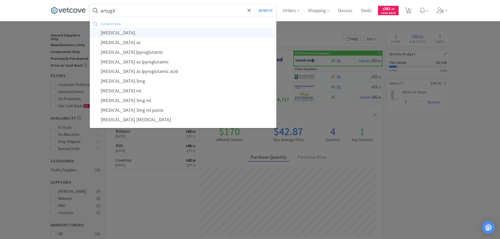
click at [189, 33] on div "ertugliflozin" at bounding box center [183, 33] width 186 height 10
type input "ertugliflozin"
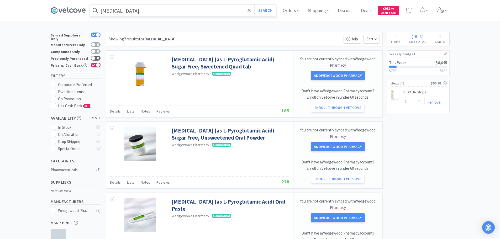
click at [99, 56] on div at bounding box center [96, 58] width 10 height 5
checkbox input "true"
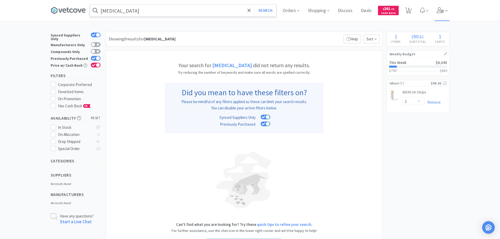
click at [444, 10] on icon at bounding box center [440, 10] width 7 height 6
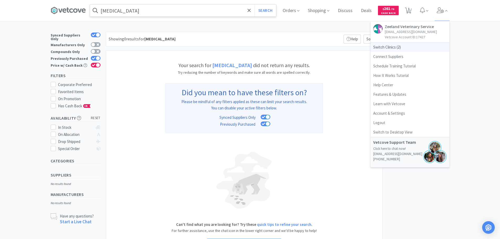
click at [383, 49] on span "Switch Clinics ( 2 )" at bounding box center [410, 47] width 79 height 9
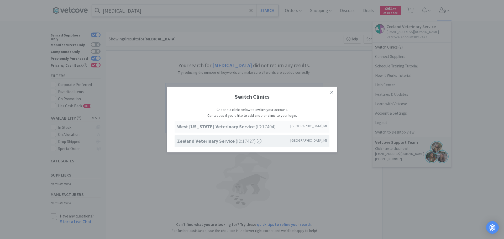
click at [238, 126] on strong "West [US_STATE] Veterinary Service" at bounding box center [216, 127] width 79 height 6
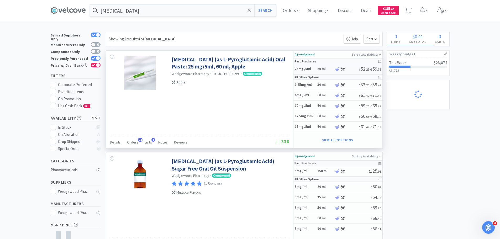
click at [313, 67] on h5 "25mg /5ml" at bounding box center [305, 69] width 21 height 4
select select "45"
select select "1"
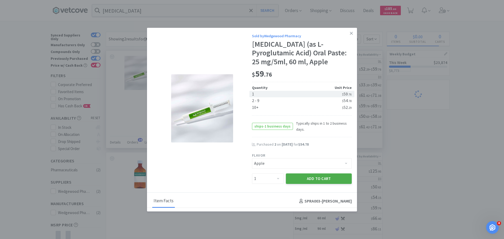
click at [311, 178] on button "Add to Cart" at bounding box center [319, 179] width 66 height 11
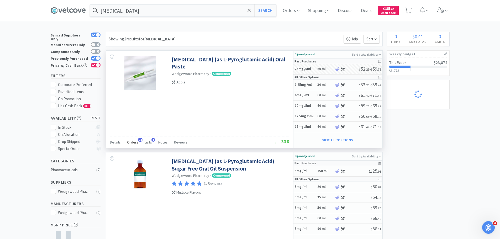
click at [131, 140] on span "Orders" at bounding box center [132, 142] width 11 height 5
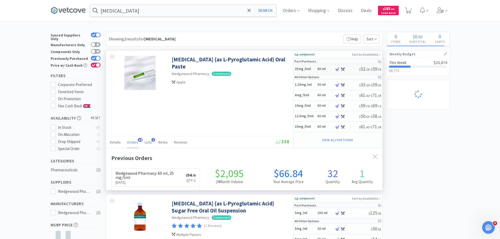
scroll to position [141, 276]
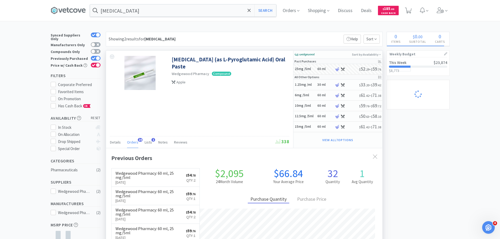
click at [134, 140] on span "Orders" at bounding box center [132, 142] width 11 height 5
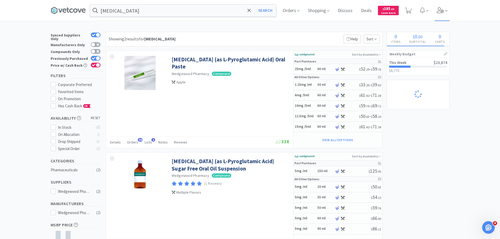
click at [444, 8] on icon at bounding box center [440, 10] width 7 height 6
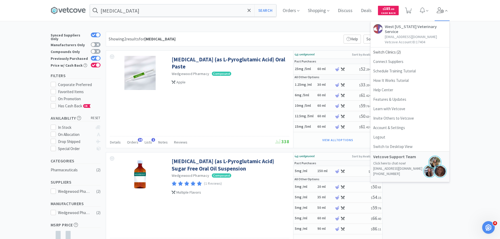
click at [444, 8] on icon at bounding box center [440, 10] width 7 height 6
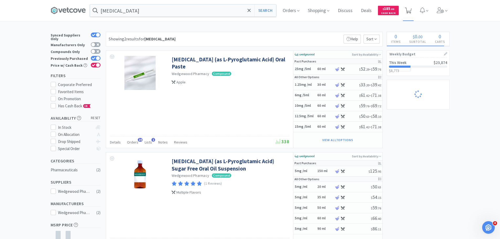
click at [409, 13] on icon at bounding box center [408, 11] width 7 height 6
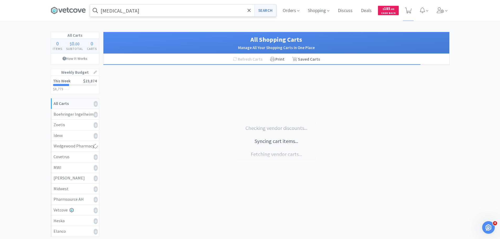
click at [261, 7] on button "Search" at bounding box center [265, 10] width 22 height 12
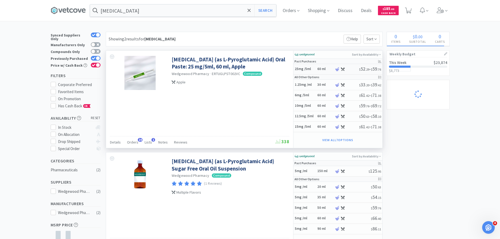
click at [302, 70] on h5 "25mg /5ml" at bounding box center [305, 69] width 21 height 4
select select "45"
select select "1"
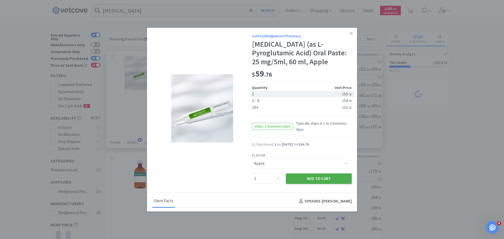
click at [299, 180] on button "Add to Cart" at bounding box center [319, 179] width 66 height 11
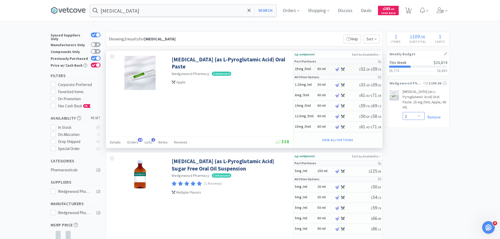
click at [407, 117] on select "Enter Quantity 1 2 3 4 5 6 7 8 9 10 11 12 13 14 15 16 17 18 19 20 Enter Quantity" at bounding box center [414, 116] width 22 height 8
click at [403, 112] on select "Enter Quantity 1 2 3 4 5 6 7 8 9 10 11 12 13 14 15 16 17 18 19 20 Enter Quantity" at bounding box center [414, 116] width 22 height 8
click at [411, 115] on select "Enter Quantity 1 2 3 4 5 6 7 8 9 10 11 12 13 14 15 16 17 18 19 20 Enter Quantity" at bounding box center [414, 116] width 22 height 8
click at [403, 112] on select "Enter Quantity 1 2 3 4 5 6 7 8 9 10 11 12 13 14 15 16 17 18 19 20 Enter Quantity" at bounding box center [414, 116] width 22 height 8
select select "2"
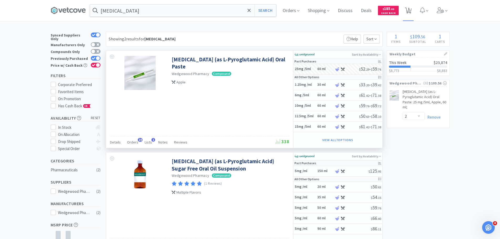
click at [412, 9] on icon at bounding box center [408, 11] width 7 height 6
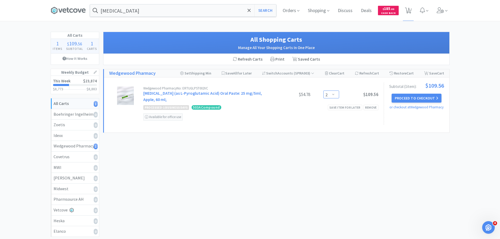
click at [330, 92] on select "Enter Quantity 1 2 3 4 5 6 7 8 9 10 11 12 13 14 15 16 17 18 19 20 Enter Quantity" at bounding box center [331, 95] width 16 height 8
click at [323, 91] on select "Enter Quantity 1 2 3 4 5 6 7 8 9 10 11 12 13 14 15 16 17 18 19 20 Enter Quantity" at bounding box center [331, 95] width 16 height 8
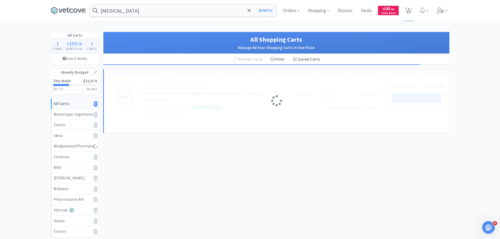
select select "1"
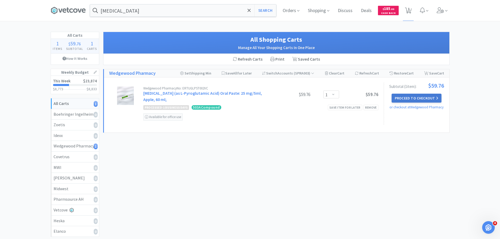
click at [405, 97] on button "Proceed to Checkout" at bounding box center [417, 98] width 50 height 9
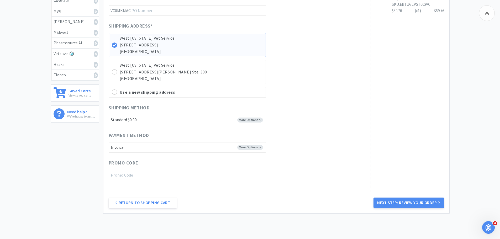
scroll to position [185, 0]
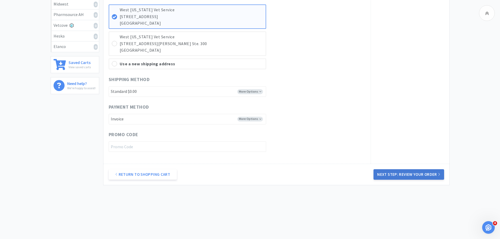
click at [403, 174] on button "Next Step: Review Your Order" at bounding box center [409, 174] width 70 height 11
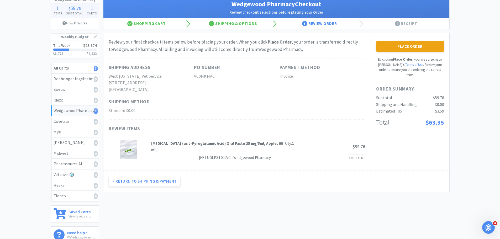
scroll to position [26, 0]
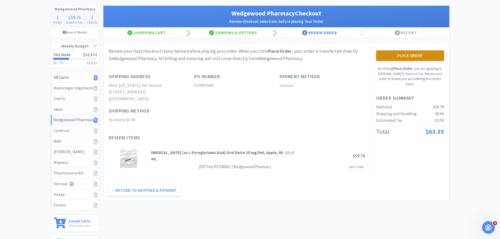
click at [411, 58] on button "Place Order" at bounding box center [410, 55] width 68 height 11
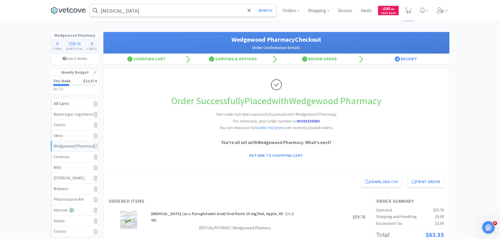
click at [153, 14] on input "[MEDICAL_DATA]" at bounding box center [183, 10] width 186 height 12
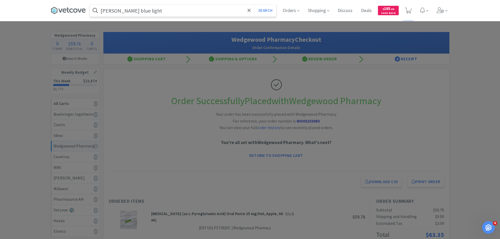
type input "[PERSON_NAME] blue light"
click at [254, 4] on button "Search" at bounding box center [265, 10] width 22 height 12
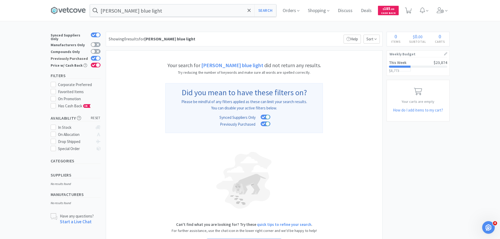
click at [97, 56] on div at bounding box center [98, 58] width 4 height 4
checkbox input "false"
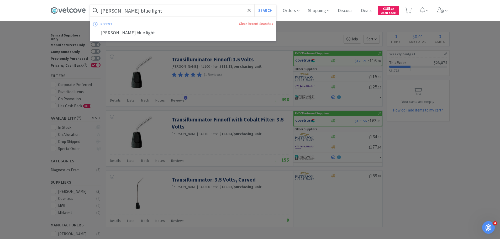
click at [202, 9] on input "[PERSON_NAME] blue light" at bounding box center [183, 10] width 186 height 12
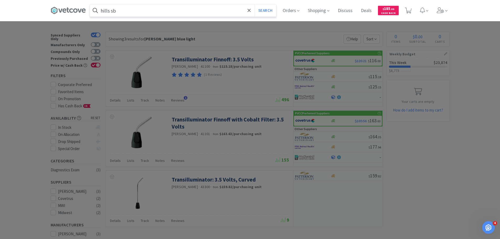
click at [254, 4] on button "Search" at bounding box center [265, 10] width 22 height 12
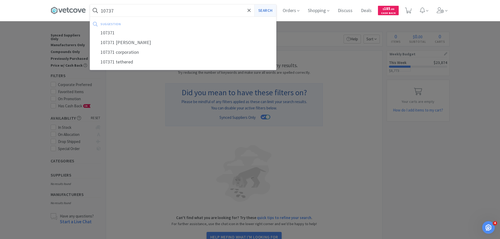
click at [267, 10] on button "Search" at bounding box center [265, 10] width 22 height 12
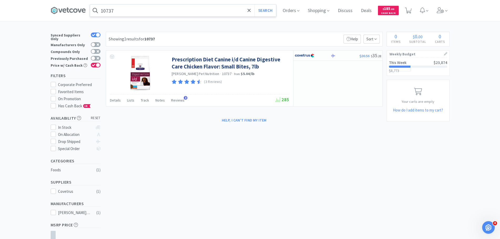
click at [179, 14] on input "10737" at bounding box center [183, 10] width 186 height 12
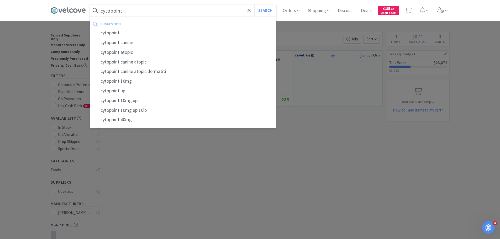
type input "cytopoint"
click at [254, 4] on button "Search" at bounding box center [265, 10] width 22 height 12
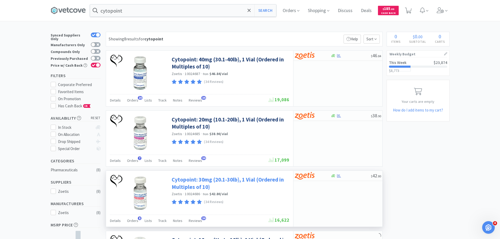
click at [234, 180] on link "Cytopoint: 30mg (20.1-30lb), 1 Vial (Ordered in Multiples of 10)" at bounding box center [230, 183] width 116 height 14
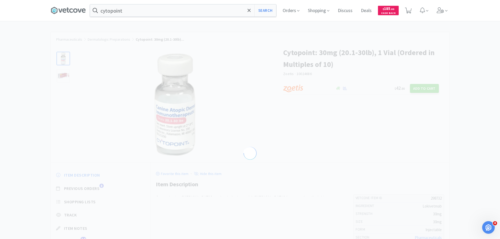
select select "298732"
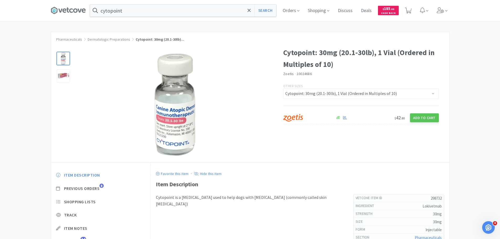
scroll to position [53, 0]
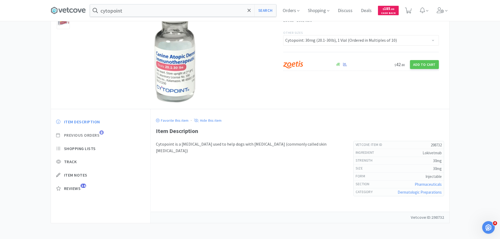
click at [77, 133] on span "Previous Orders" at bounding box center [82, 136] width 36 height 6
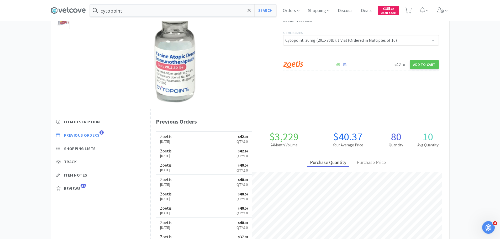
scroll to position [144, 299]
click at [172, 140] on p "[DATE]" at bounding box center [166, 142] width 12 height 6
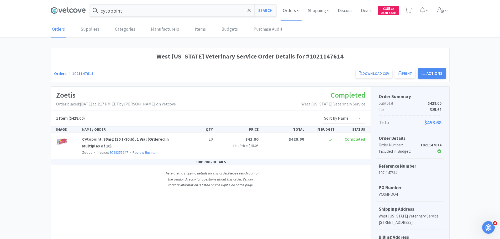
click at [287, 13] on span "Orders" at bounding box center [291, 10] width 21 height 21
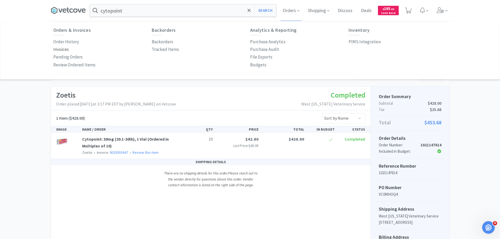
click at [63, 49] on p "Invoices" at bounding box center [60, 49] width 15 height 7
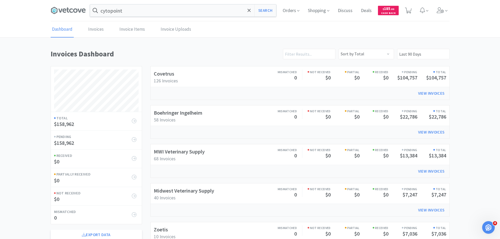
scroll to position [291, 399]
click at [188, 112] on link "Boehringer Ingelheim" at bounding box center [178, 112] width 49 height 7
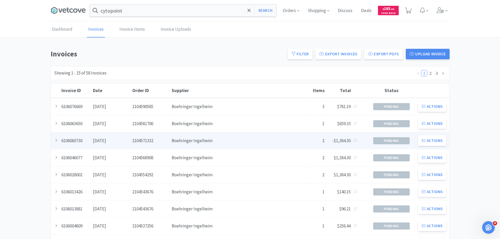
click at [266, 138] on div "Supplier Boehringer Ingelheim" at bounding box center [238, 140] width 137 height 13
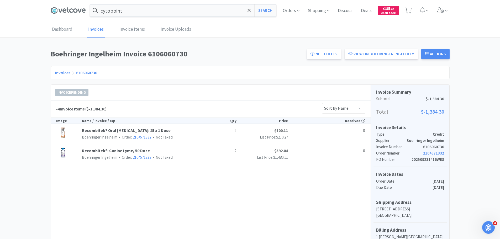
click at [65, 75] on link "Invoices" at bounding box center [62, 72] width 15 height 5
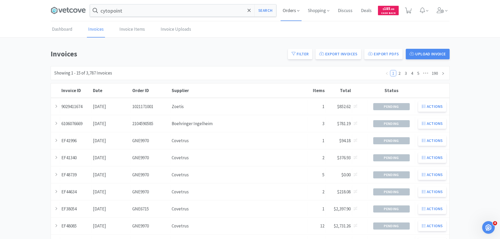
click at [296, 11] on span "Orders" at bounding box center [291, 10] width 21 height 21
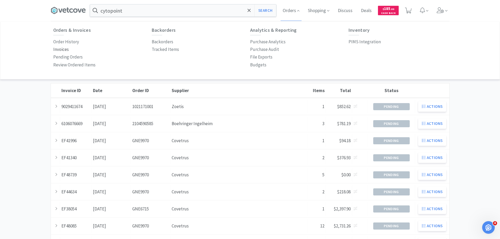
click at [64, 50] on p "Invoices" at bounding box center [60, 49] width 15 height 7
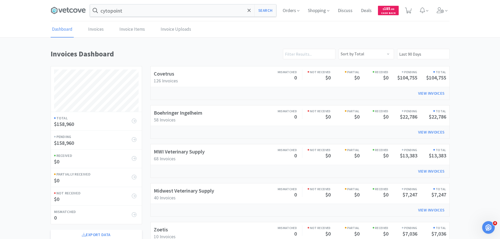
scroll to position [291, 399]
click at [188, 112] on link "Boehringer Ingelheim" at bounding box center [178, 112] width 49 height 7
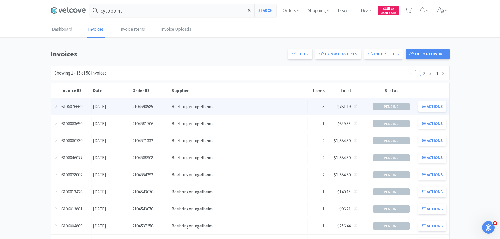
click at [188, 111] on div "Supplier Boehringer Ingelheim" at bounding box center [238, 106] width 137 height 13
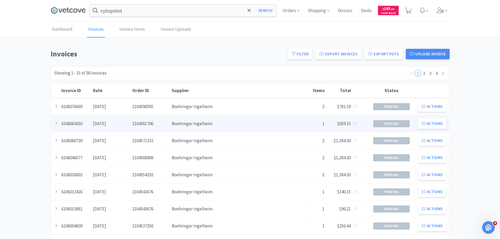
click at [157, 120] on div "Order ID 2104581706" at bounding box center [150, 123] width 39 height 13
